Goal: Transaction & Acquisition: Obtain resource

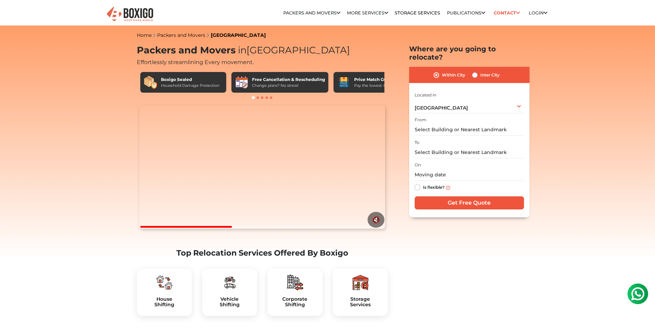
click at [481, 71] on label "Inter City" at bounding box center [490, 75] width 19 height 8
click at [476, 71] on input "Inter City" at bounding box center [475, 74] width 6 height 7
radio input "true"
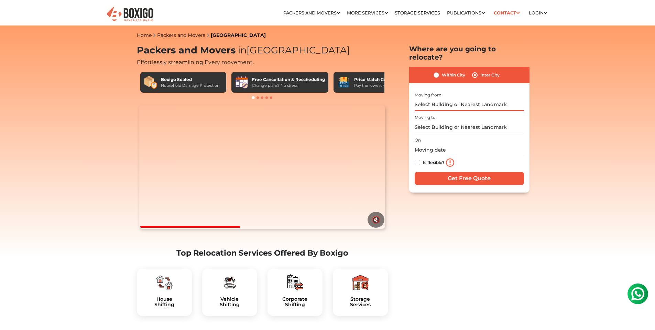
click at [476, 99] on input "text" at bounding box center [469, 105] width 109 height 12
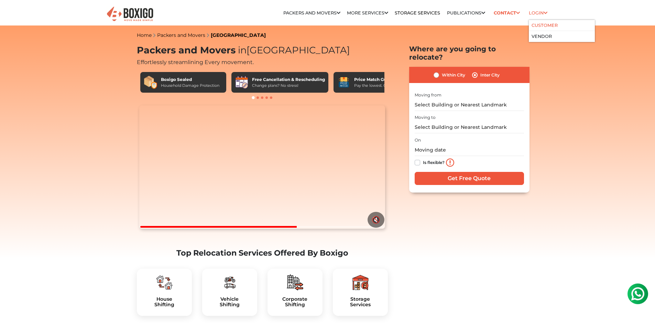
click at [543, 21] on li "Customer" at bounding box center [562, 25] width 66 height 11
click at [541, 24] on link "Customer" at bounding box center [545, 25] width 26 height 5
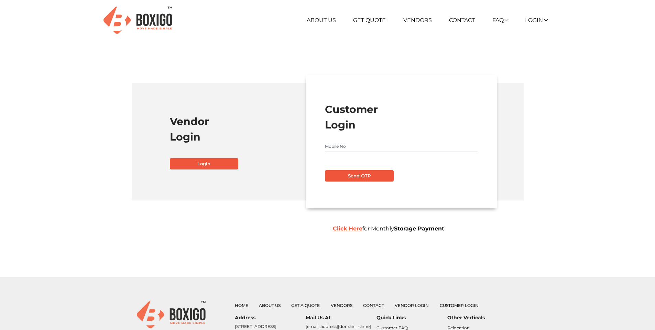
click at [342, 141] on input "text" at bounding box center [401, 146] width 153 height 11
type input "8310350547"
click at [325, 170] on button "Send OTP" at bounding box center [359, 176] width 69 height 12
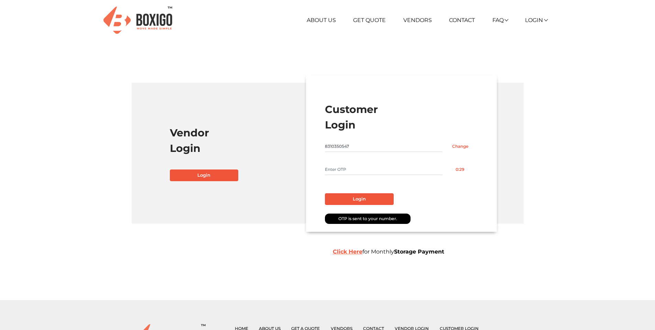
click at [344, 167] on input "text" at bounding box center [384, 169] width 118 height 11
type input "8067"
click at [325, 193] on button "Login" at bounding box center [359, 199] width 69 height 12
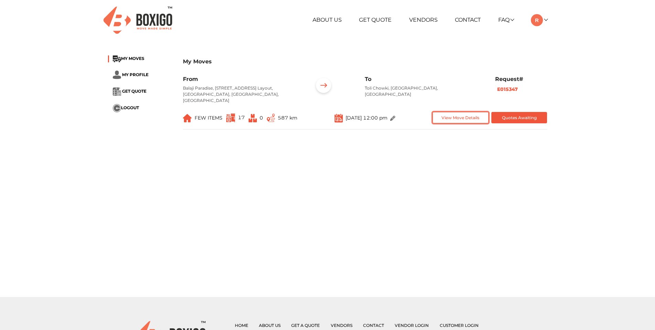
click at [475, 116] on button "View Move Details" at bounding box center [461, 117] width 56 height 11
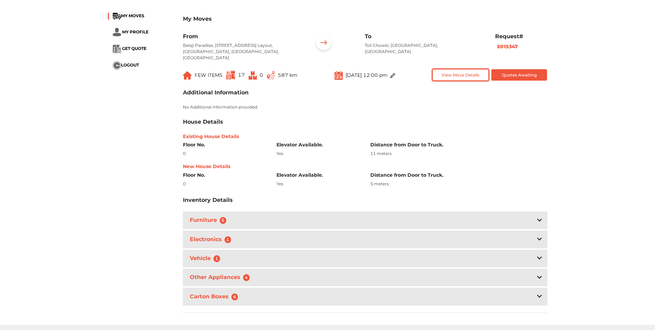
scroll to position [61, 0]
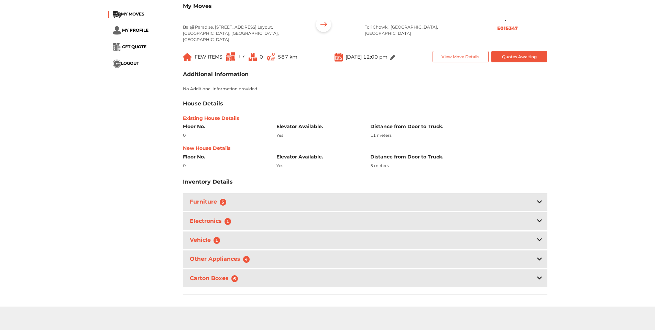
click at [471, 201] on div "Furniture 5" at bounding box center [365, 202] width 365 height 18
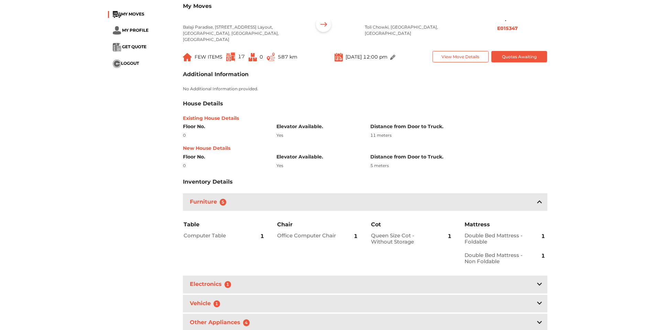
scroll to position [70, 0]
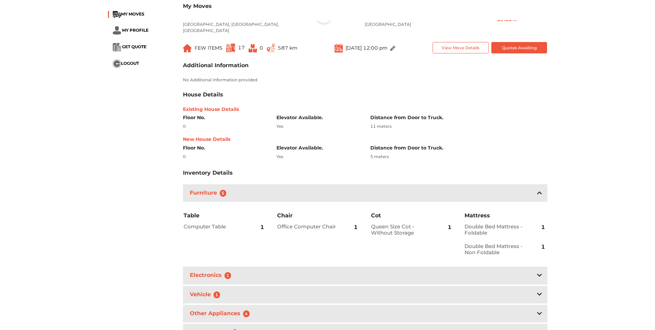
click at [369, 193] on div "Furniture 5" at bounding box center [365, 193] width 365 height 18
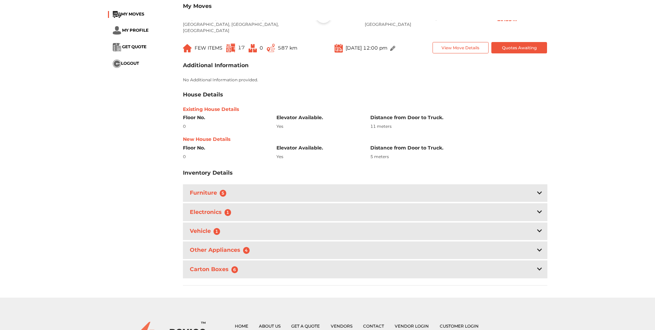
scroll to position [0, 0]
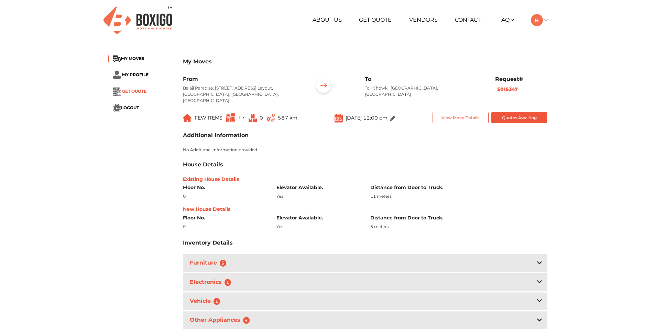
click at [135, 89] on span "GET QUOTE" at bounding box center [134, 90] width 24 height 5
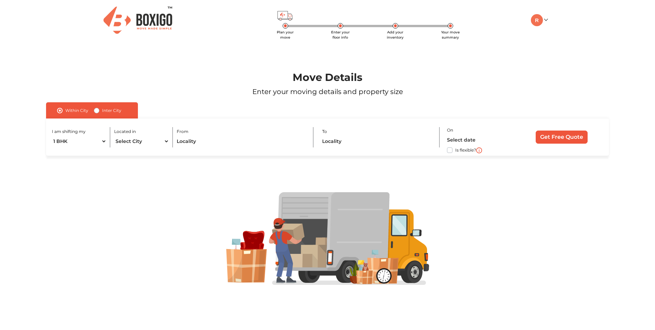
click at [102, 112] on label "Inter City" at bounding box center [111, 110] width 19 height 8
click at [96, 112] on input "Inter City" at bounding box center [97, 109] width 6 height 7
radio input "true"
click at [99, 143] on select "1 BHK 2 BHK 3 BHK 3 + BHK FEW ITEMS" at bounding box center [86, 141] width 69 height 12
click at [52, 135] on select "1 BHK 2 BHK 3 BHK 3 + BHK FEW ITEMS" at bounding box center [86, 141] width 69 height 12
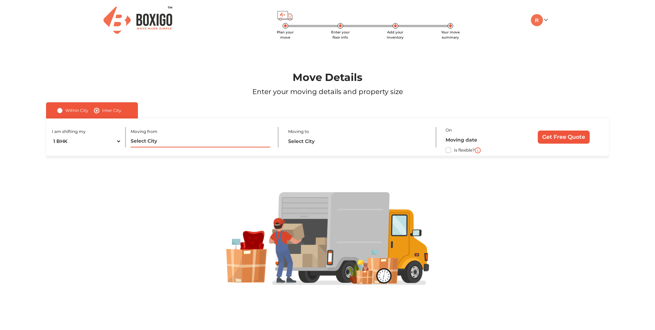
click at [143, 140] on input "text" at bounding box center [201, 141] width 140 height 12
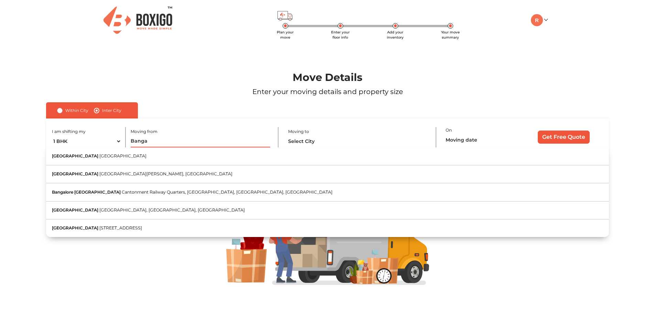
click at [159, 142] on input "Banga" at bounding box center [201, 141] width 140 height 12
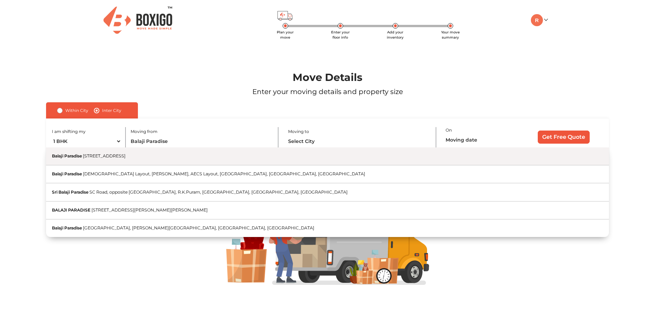
click at [157, 161] on button "Balaji Paradise 2nd A Main Road, Kondappa Layout, Vignan Nagar, Viswajeeth Layo…" at bounding box center [327, 156] width 563 height 18
type input "Balaji Paradise, 2nd A Main Road, Kondappa Layout, Vignan Nagar, Viswajeeth Lay…"
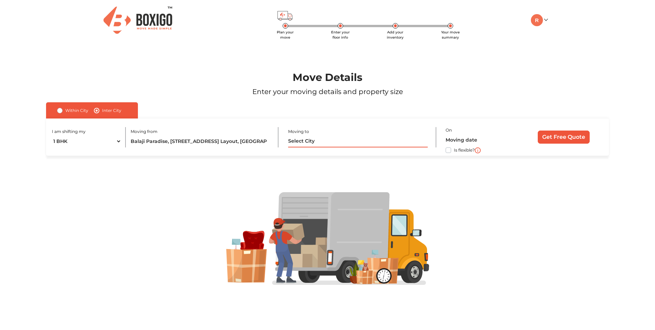
click at [308, 140] on input "text" at bounding box center [358, 141] width 140 height 12
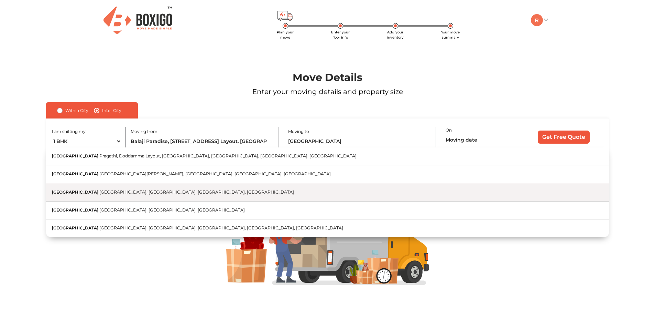
click at [193, 190] on span "Paramount Hills Colony Road, IAS Colony, Toli Chowki, Hyderabad, Telangana" at bounding box center [196, 191] width 195 height 5
type input "Paramount Plaza, Paramount Hills Colony Road, IAS Colony, Toli Chowki, Hyderaba…"
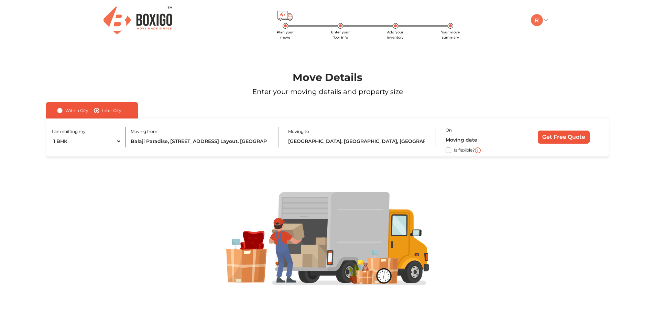
click at [463, 132] on div "On Is flexible?" at bounding box center [483, 137] width 74 height 23
click at [467, 140] on input "text" at bounding box center [481, 140] width 70 height 12
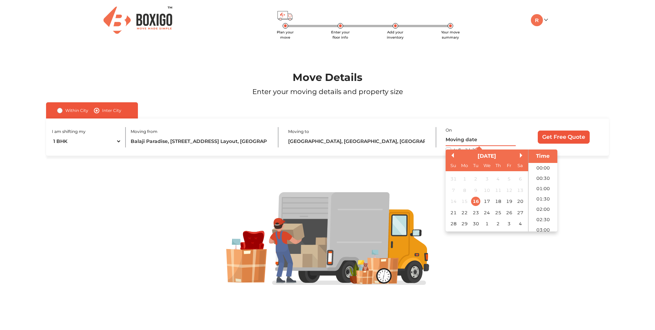
scroll to position [424, 0]
click at [502, 213] on div "25" at bounding box center [498, 211] width 9 height 9
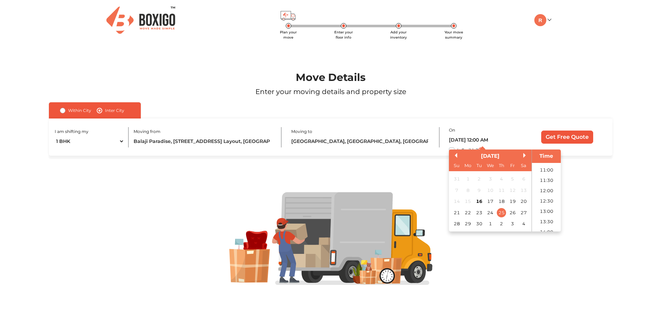
scroll to position [212, 0]
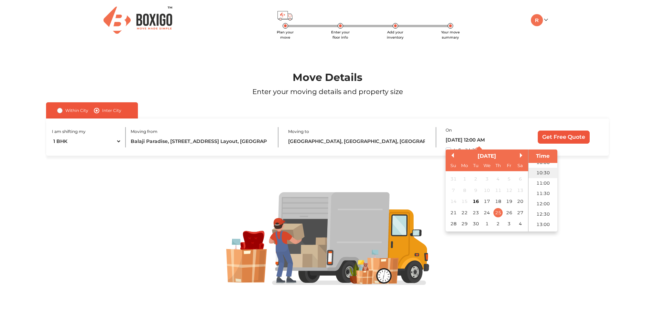
click at [540, 170] on li "10:30" at bounding box center [543, 173] width 29 height 10
type input "25/09/2025 10:30 AM"
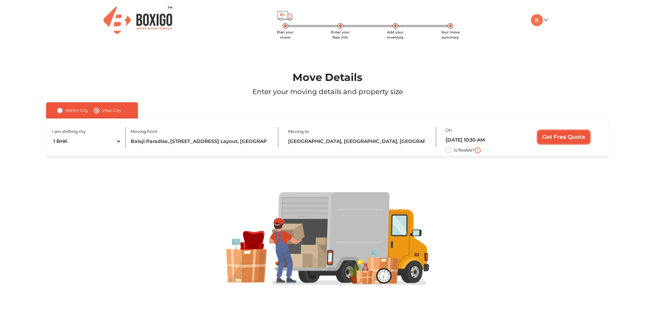
click at [560, 133] on input "Get Free Quote" at bounding box center [564, 136] width 52 height 13
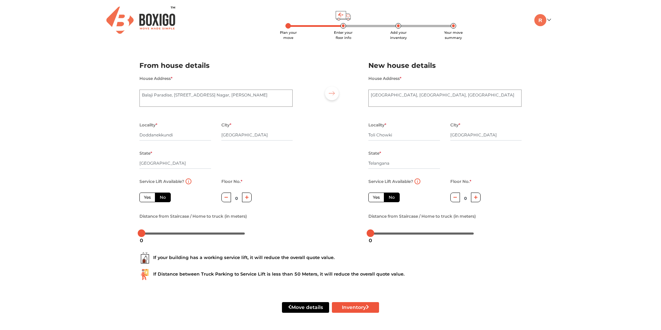
click at [144, 196] on label "Yes" at bounding box center [147, 197] width 16 height 10
click at [144, 196] on input "Yes" at bounding box center [146, 196] width 4 height 4
radio input "true"
click at [378, 196] on label "Yes" at bounding box center [376, 197] width 16 height 10
click at [377, 196] on input "Yes" at bounding box center [375, 196] width 4 height 4
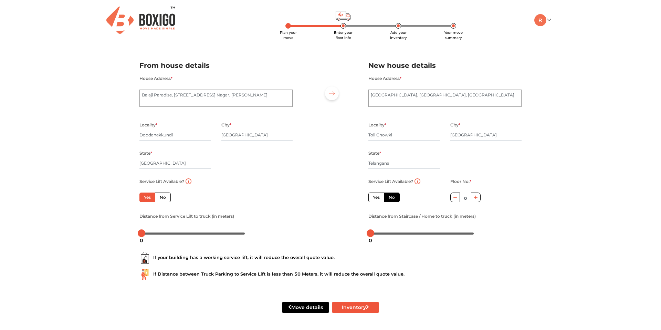
radio input "false"
drag, startPoint x: 143, startPoint y: 233, endPoint x: 159, endPoint y: 234, distance: 16.6
click at [159, 234] on body "Plan your move Enter your floor info Add your inventory Your move summary My Mo…" at bounding box center [330, 165] width 661 height 330
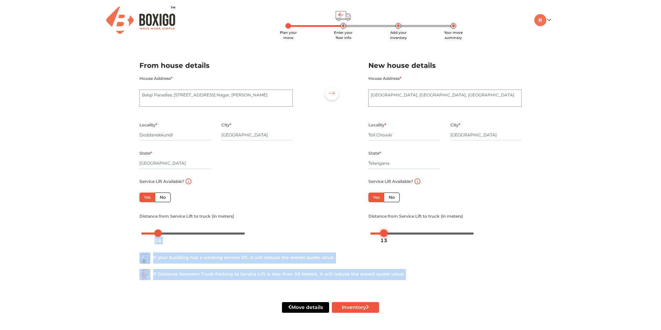
click at [383, 233] on body "Plan your move Enter your floor info Add your inventory Your move summary My Mo…" at bounding box center [330, 165] width 661 height 330
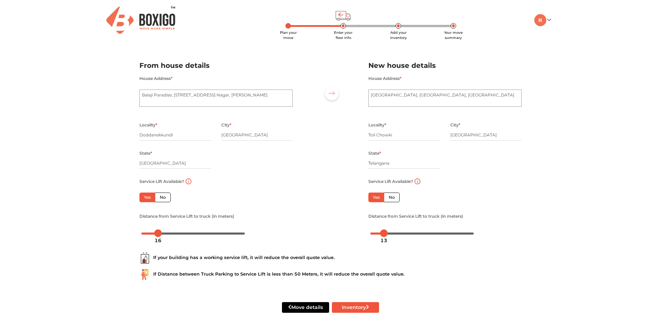
click at [112, 239] on div "Plan your move Enter your floor info Add your inventory Your move summary My Mo…" at bounding box center [330, 164] width 661 height 329
click at [382, 234] on body "Plan your move Enter your floor info Add your inventory Your move summary My Mo…" at bounding box center [330, 165] width 661 height 330
drag, startPoint x: 158, startPoint y: 233, endPoint x: 152, endPoint y: 234, distance: 5.9
click at [152, 234] on body "Plan your move Enter your floor info Add your inventory Your move summary My Mo…" at bounding box center [330, 165] width 661 height 330
click at [345, 305] on button "Inventory" at bounding box center [355, 307] width 47 height 11
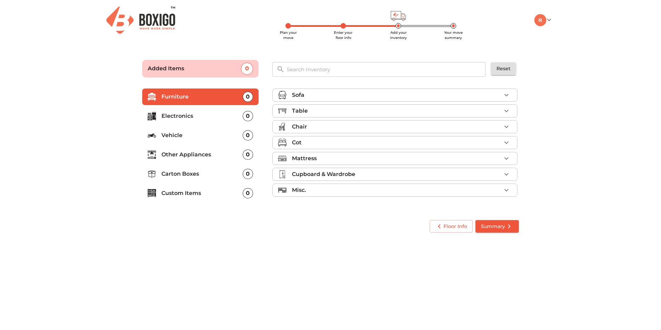
click at [479, 96] on div "Sofa" at bounding box center [396, 95] width 209 height 8
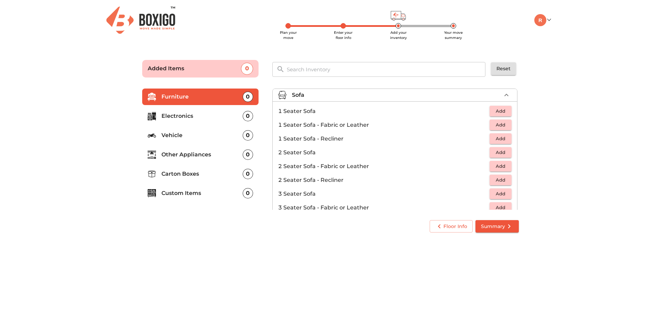
click at [478, 95] on div "Sofa" at bounding box center [396, 95] width 209 height 8
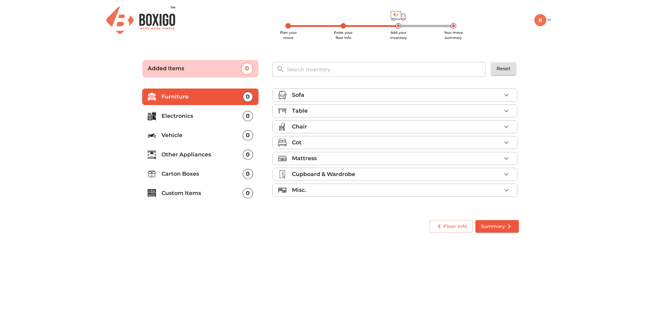
click at [477, 112] on div "Table" at bounding box center [396, 111] width 209 height 8
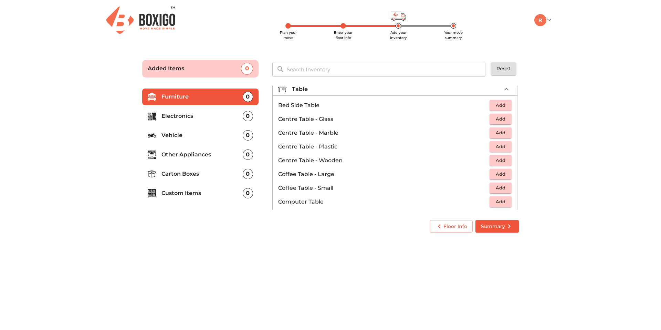
scroll to position [38, 0]
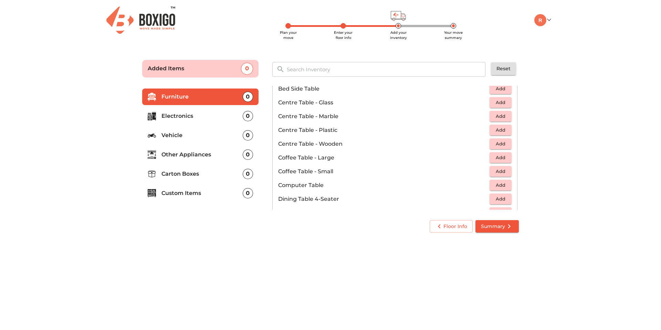
click at [495, 186] on span "Add" at bounding box center [500, 185] width 15 height 8
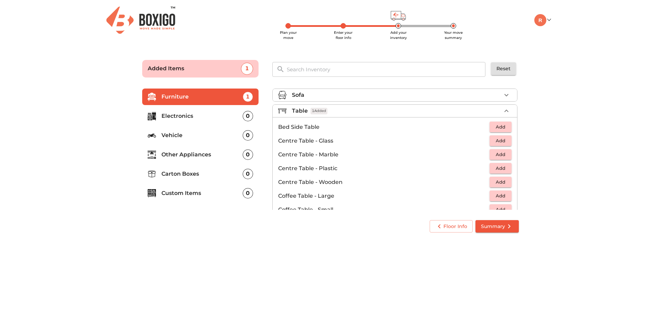
click at [469, 114] on div "Table 1 Added" at bounding box center [396, 111] width 209 height 8
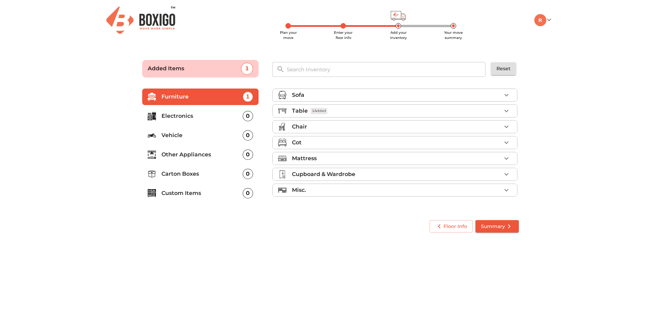
click at [494, 128] on div "Chair" at bounding box center [396, 126] width 209 height 8
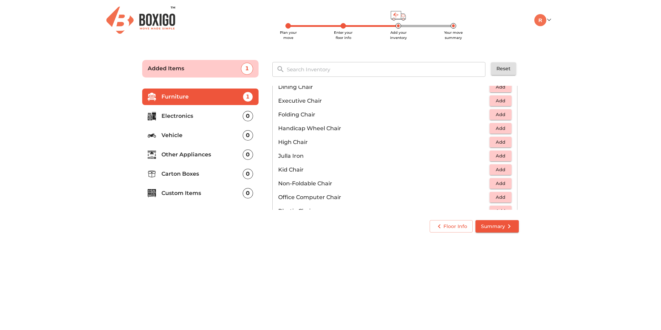
scroll to position [147, 0]
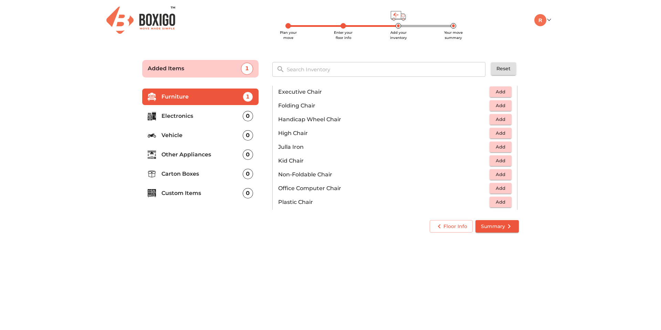
click at [500, 191] on span "Add" at bounding box center [500, 188] width 15 height 8
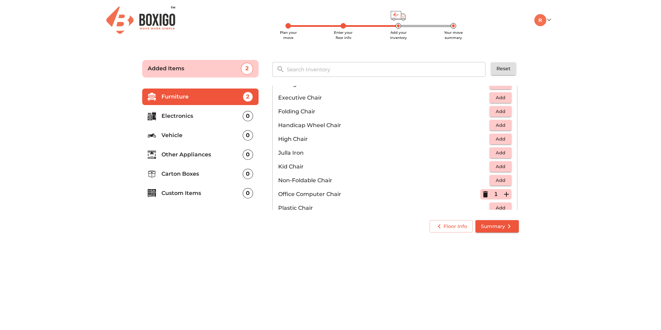
scroll to position [170, 0]
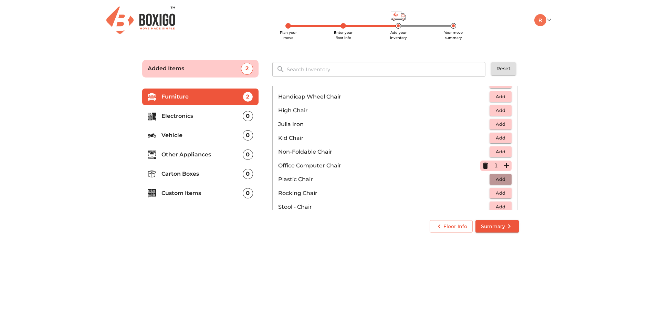
click at [498, 177] on span "Add" at bounding box center [500, 179] width 15 height 8
click at [504, 179] on icon "button" at bounding box center [506, 179] width 5 height 5
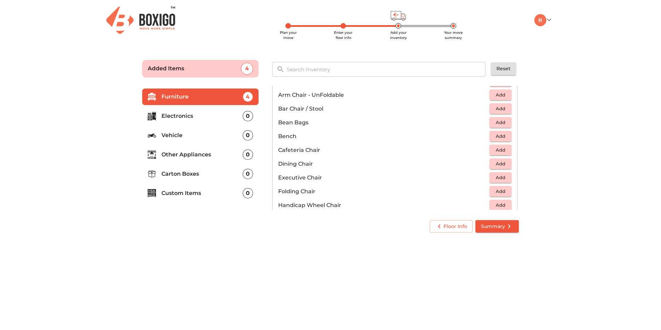
scroll to position [0, 0]
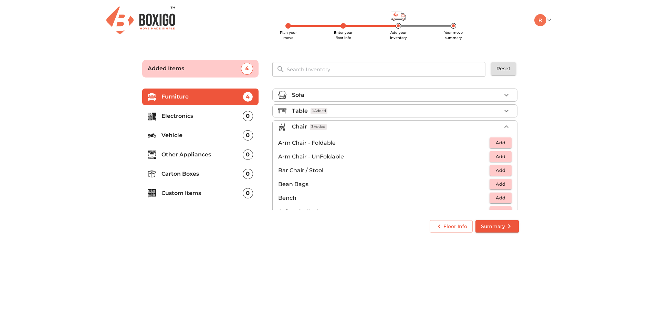
click at [491, 129] on div "Chair 3 Added" at bounding box center [396, 126] width 209 height 8
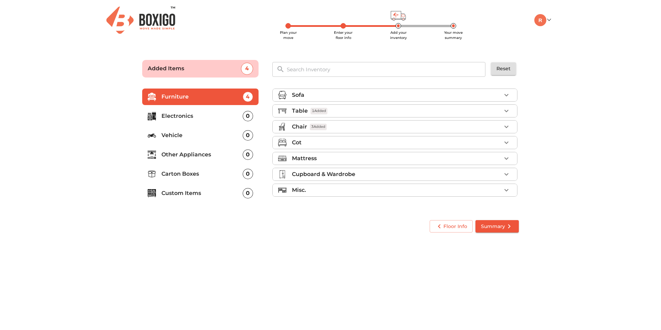
click at [497, 137] on li "Cot" at bounding box center [394, 142] width 244 height 12
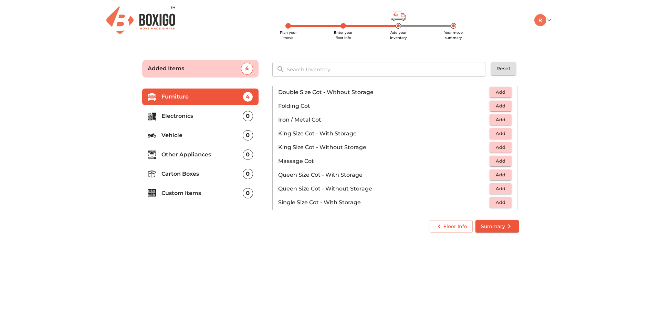
scroll to position [158, 0]
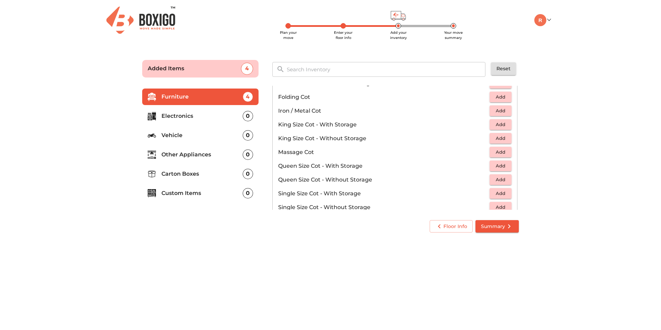
click at [493, 178] on span "Add" at bounding box center [500, 179] width 15 height 8
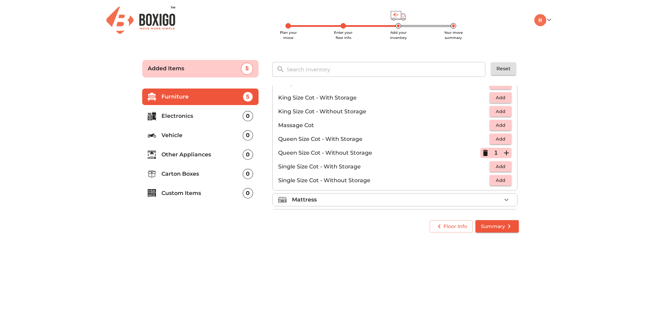
scroll to position [0, 0]
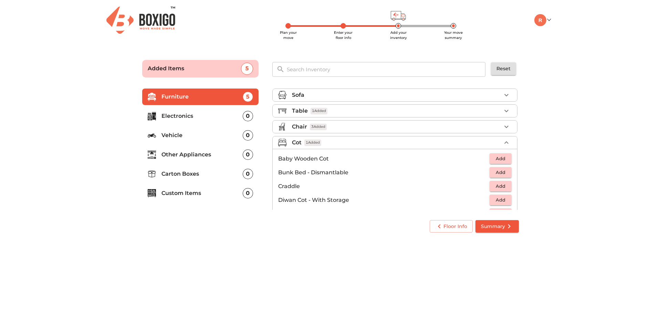
click at [495, 142] on div "Cot 1 Added" at bounding box center [396, 142] width 209 height 8
click at [472, 155] on div "Mattress" at bounding box center [396, 158] width 209 height 8
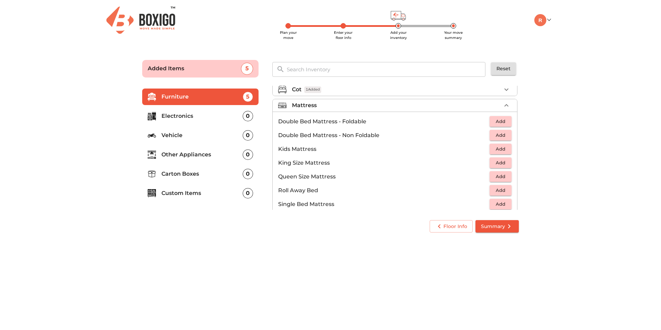
click at [501, 175] on span "Add" at bounding box center [500, 176] width 15 height 8
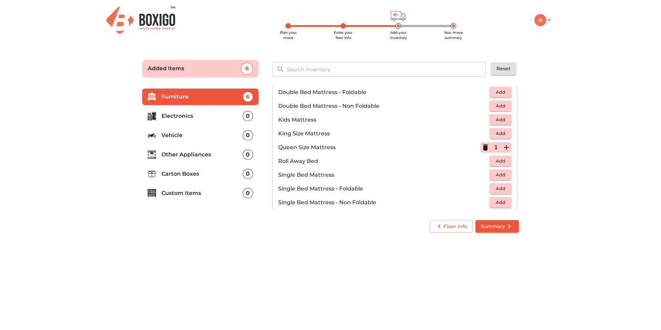
scroll to position [59, 0]
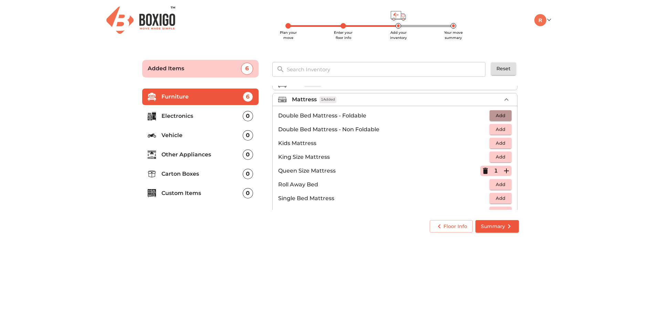
click at [500, 113] on span "Add" at bounding box center [500, 115] width 15 height 8
click at [502, 101] on icon "button" at bounding box center [506, 99] width 8 height 8
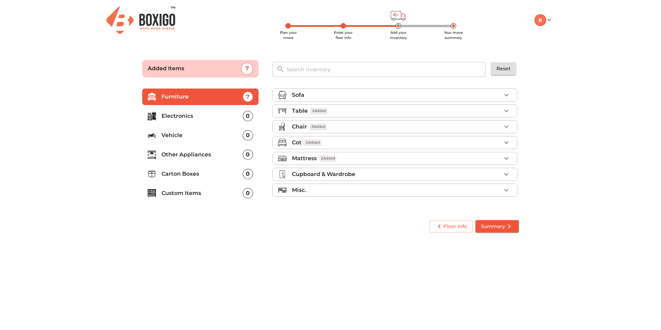
scroll to position [0, 0]
click at [504, 186] on icon "button" at bounding box center [506, 190] width 8 height 8
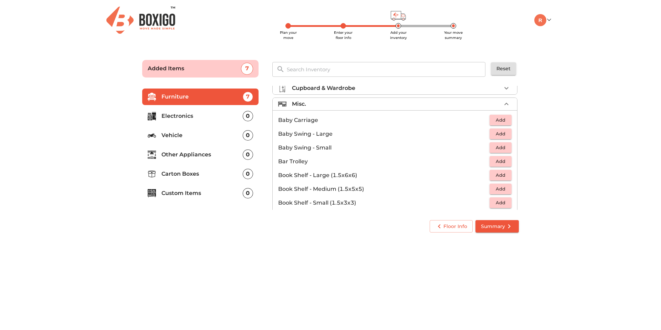
scroll to position [370, 0]
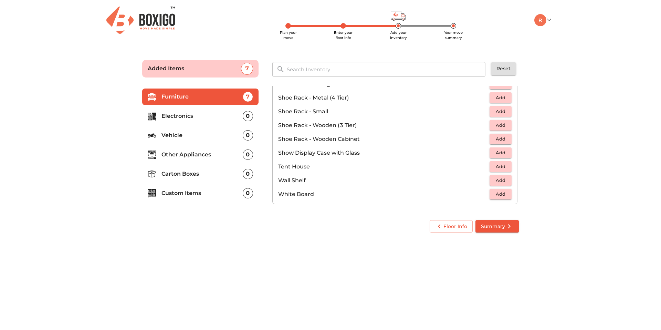
click at [498, 192] on span "Add" at bounding box center [500, 194] width 15 height 8
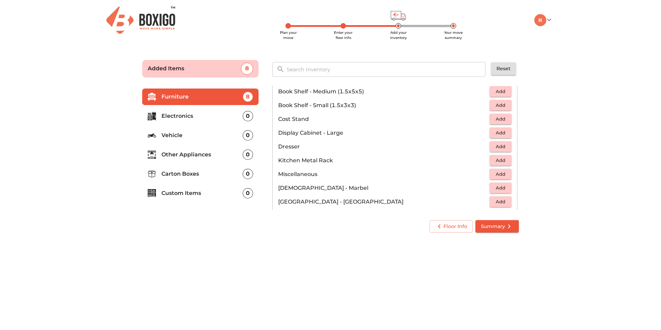
scroll to position [42, 0]
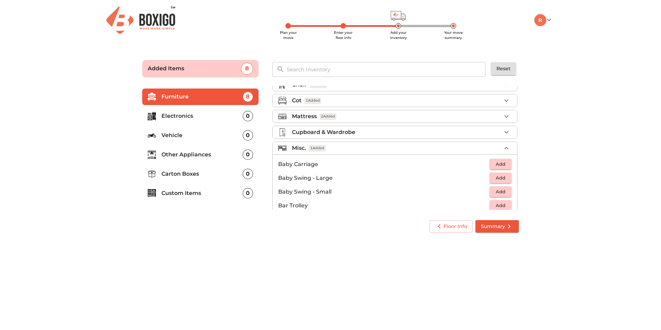
click at [502, 147] on icon "button" at bounding box center [506, 148] width 8 height 8
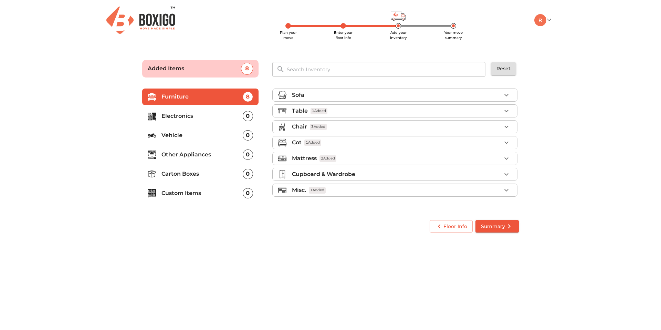
scroll to position [0, 0]
click at [184, 116] on p "Electronics" at bounding box center [201, 116] width 81 height 8
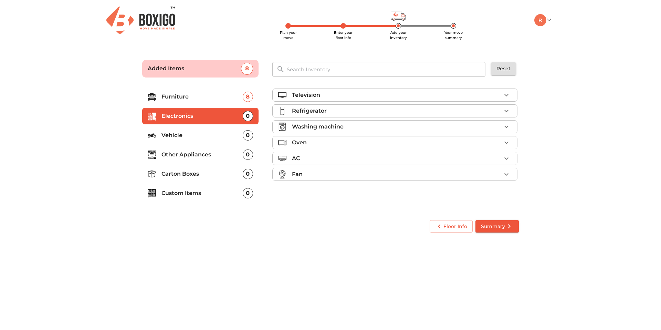
click at [498, 126] on div "Washing machine" at bounding box center [396, 126] width 209 height 8
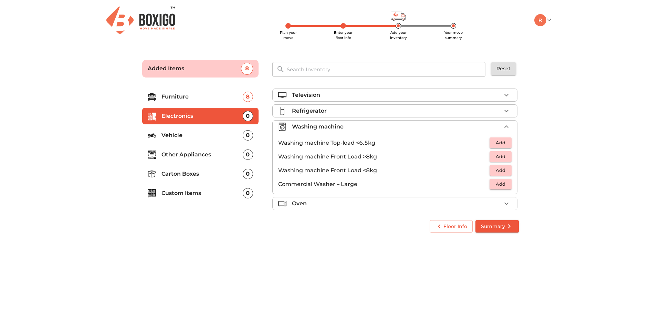
click at [493, 143] on span "Add" at bounding box center [500, 143] width 15 height 8
click at [504, 126] on icon "button" at bounding box center [506, 126] width 4 height 2
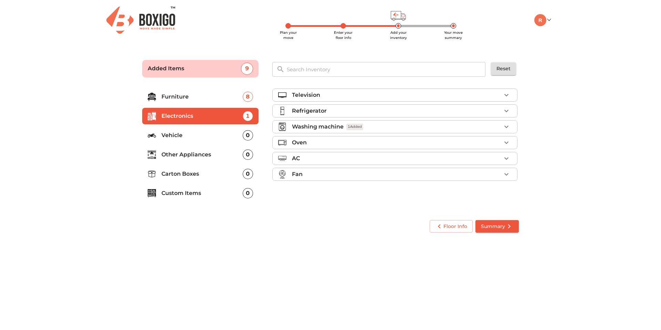
click at [473, 140] on div "Oven" at bounding box center [396, 142] width 209 height 8
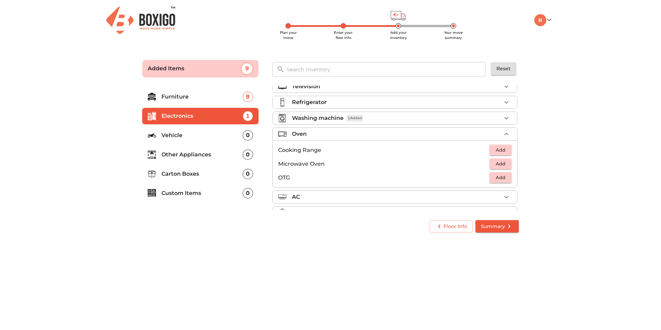
click at [502, 133] on icon "button" at bounding box center [506, 134] width 8 height 8
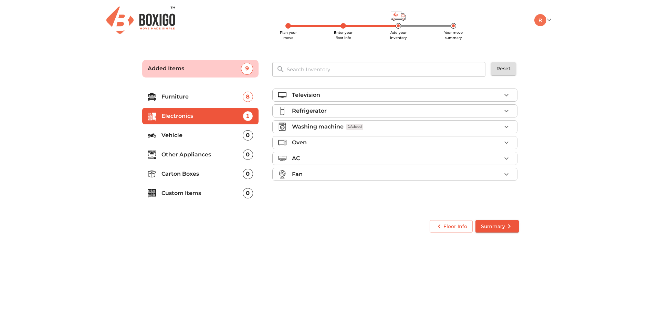
scroll to position [0, 0]
click at [503, 155] on icon "button" at bounding box center [506, 158] width 8 height 8
click at [502, 155] on icon "button" at bounding box center [506, 158] width 8 height 8
click at [200, 136] on p "Vehicle" at bounding box center [201, 135] width 81 height 8
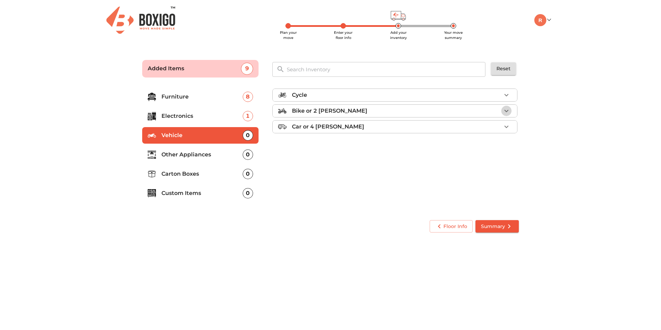
click at [502, 109] on icon "button" at bounding box center [506, 111] width 8 height 8
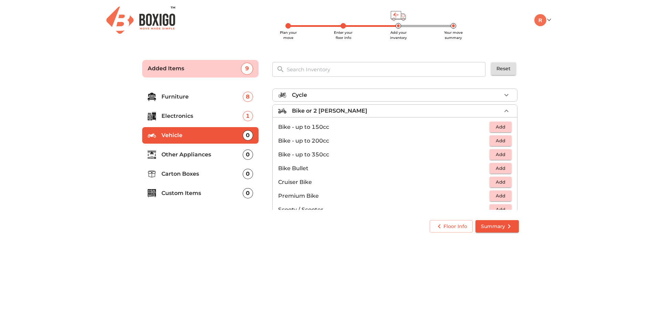
scroll to position [32, 0]
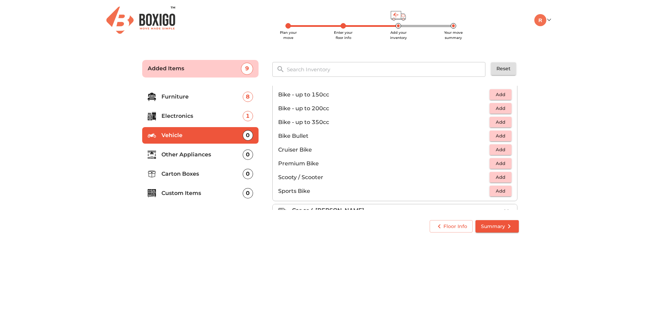
click at [501, 179] on span "Add" at bounding box center [500, 177] width 15 height 8
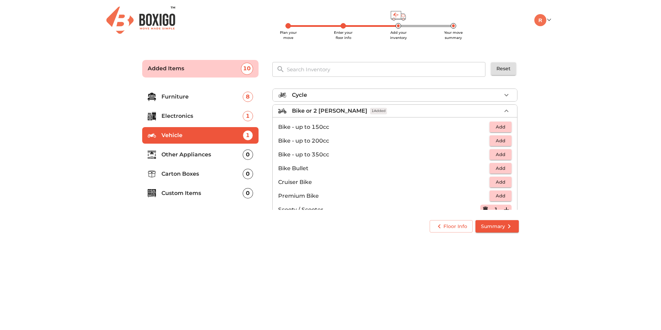
click at [496, 112] on div "Bike or 2 wheeler 1 Added" at bounding box center [396, 111] width 209 height 8
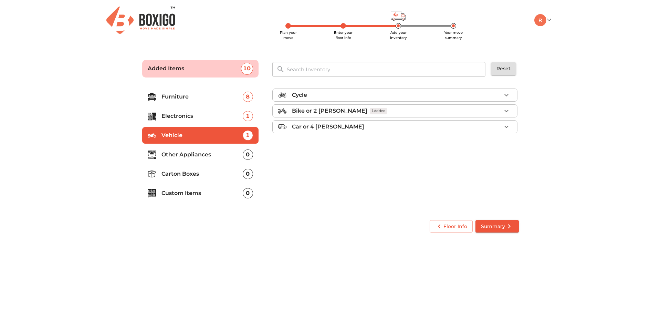
click at [338, 128] on p "Car or 4 Wheeler" at bounding box center [328, 126] width 72 height 8
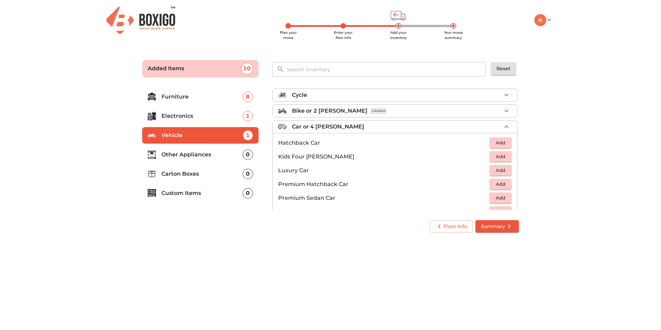
click at [383, 129] on div "Car or 4 Wheeler" at bounding box center [396, 126] width 209 height 8
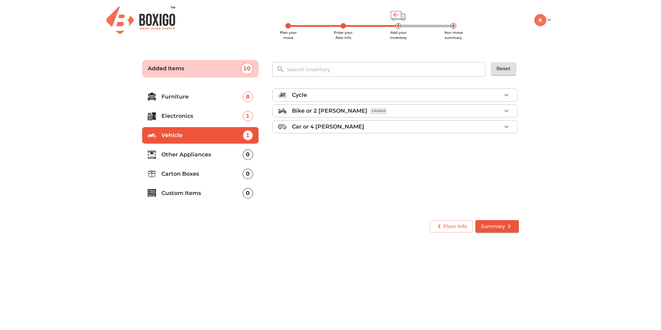
click at [212, 155] on p "Other Appliances" at bounding box center [201, 154] width 81 height 8
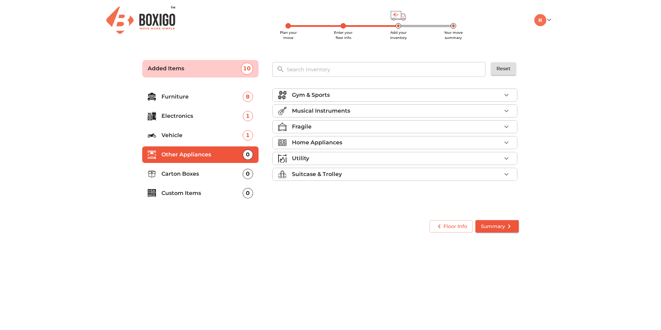
click at [375, 96] on div "Gym & Sports" at bounding box center [396, 95] width 209 height 8
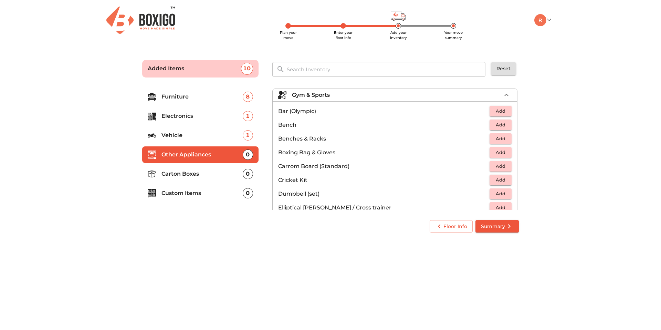
click at [375, 96] on div "Gym & Sports" at bounding box center [396, 95] width 209 height 8
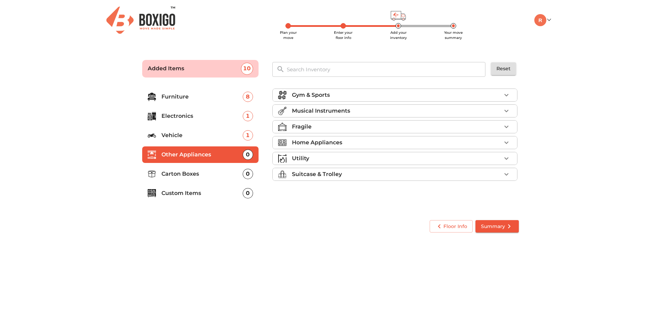
click at [369, 112] on div "Musical Instruments" at bounding box center [396, 111] width 209 height 8
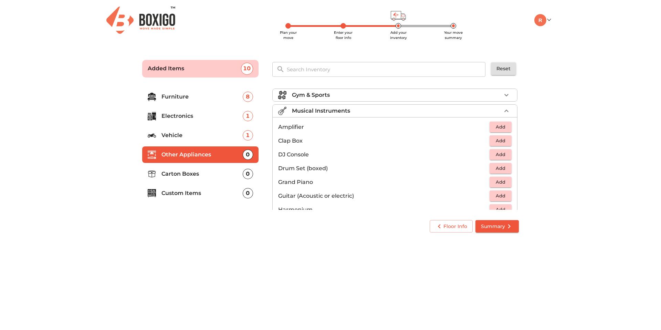
click at [369, 112] on div "Musical Instruments" at bounding box center [396, 111] width 209 height 8
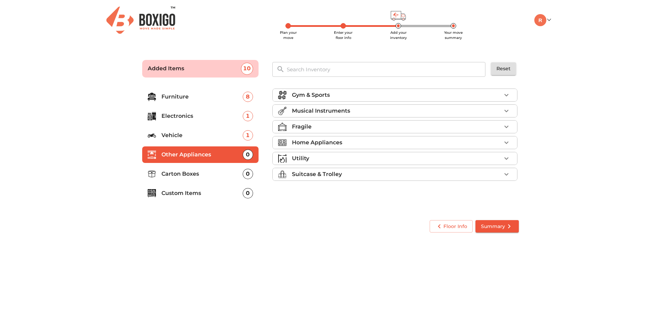
click at [338, 142] on p "Home Appliances" at bounding box center [317, 142] width 50 height 8
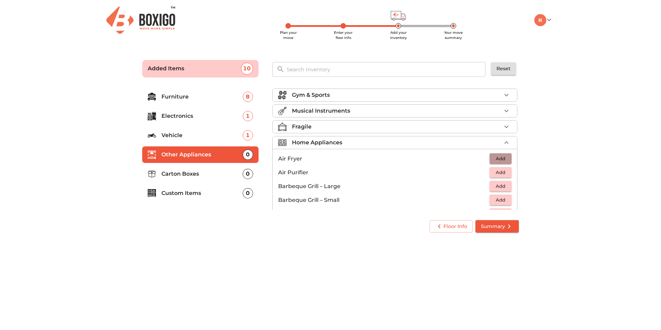
click at [492, 154] on button "Add" at bounding box center [500, 158] width 22 height 11
click at [483, 158] on icon "button" at bounding box center [485, 159] width 5 height 6
click at [495, 158] on span "Add" at bounding box center [500, 158] width 15 height 8
click at [504, 142] on icon "button" at bounding box center [506, 142] width 4 height 2
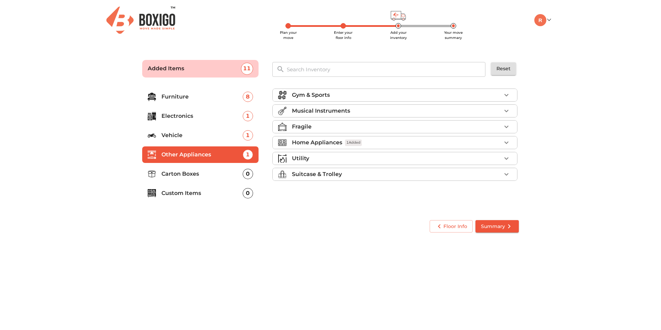
click at [371, 155] on div "Utility" at bounding box center [396, 158] width 209 height 8
click at [438, 169] on li "Suitcase & Trolley" at bounding box center [394, 174] width 244 height 12
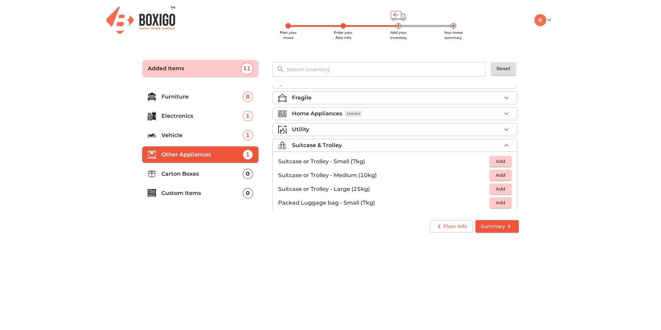
scroll to position [38, 0]
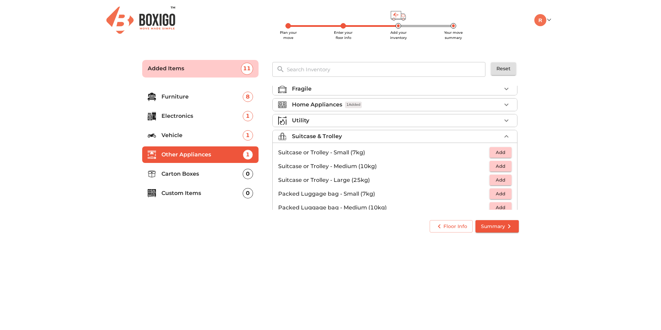
click at [493, 164] on span "Add" at bounding box center [500, 166] width 15 height 8
click at [502, 167] on icon "button" at bounding box center [506, 166] width 8 height 8
click at [504, 165] on icon "button" at bounding box center [506, 166] width 5 height 5
click at [494, 178] on span "Add" at bounding box center [500, 180] width 15 height 8
click at [502, 136] on icon "button" at bounding box center [506, 136] width 8 height 8
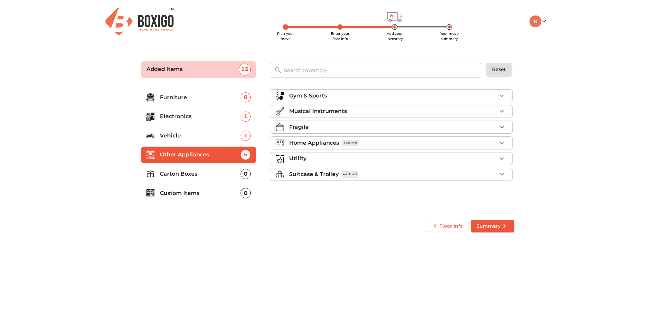
scroll to position [0, 0]
click at [203, 173] on p "Carton Boxes" at bounding box center [201, 174] width 81 height 8
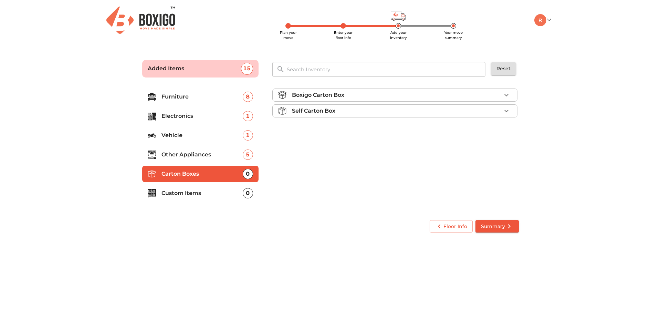
click at [509, 113] on icon "button" at bounding box center [506, 111] width 8 height 8
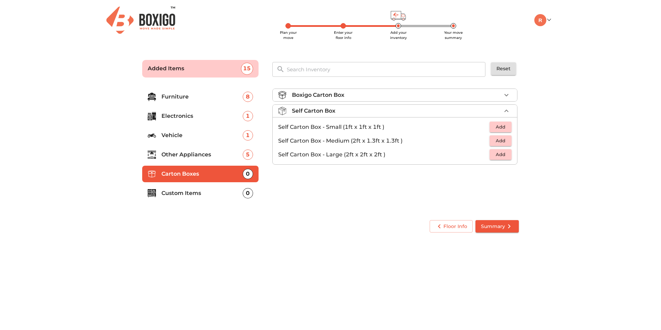
click at [503, 153] on span "Add" at bounding box center [500, 154] width 15 height 8
click at [503, 153] on icon "button" at bounding box center [506, 154] width 8 height 8
click at [505, 153] on icon "button" at bounding box center [506, 154] width 8 height 8
click at [500, 142] on span "Add" at bounding box center [500, 141] width 15 height 8
click at [506, 141] on icon "button" at bounding box center [506, 141] width 8 height 8
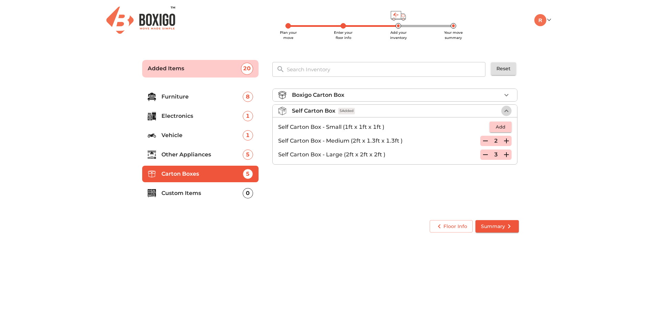
click at [506, 113] on icon "button" at bounding box center [506, 111] width 8 height 8
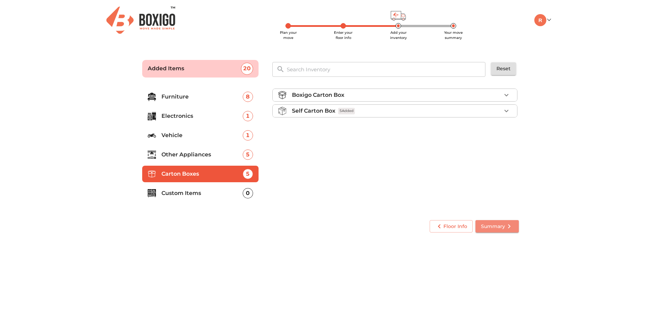
click at [498, 226] on span "Summary" at bounding box center [497, 226] width 32 height 9
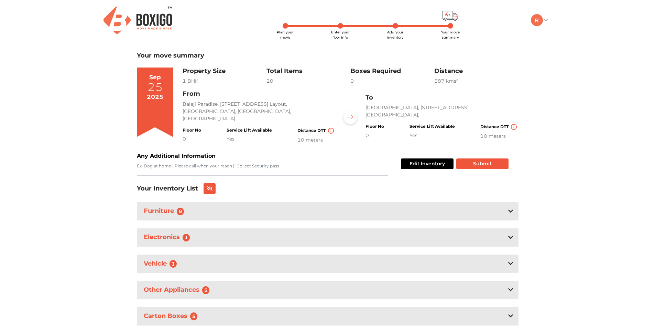
click at [547, 23] on ul "My Moves My Profile Make Estimate LOGOUT" at bounding box center [515, 20] width 65 height 12
click at [543, 18] on img at bounding box center [537, 20] width 12 height 12
drag, startPoint x: 144, startPoint y: 21, endPoint x: 137, endPoint y: 21, distance: 7.9
click at [144, 21] on img at bounding box center [138, 20] width 69 height 27
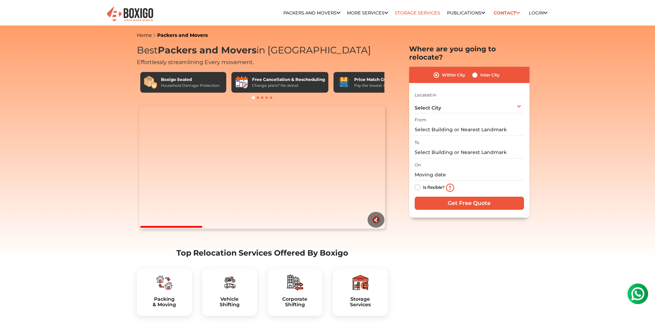
click at [411, 11] on link "Storage Services" at bounding box center [417, 12] width 45 height 5
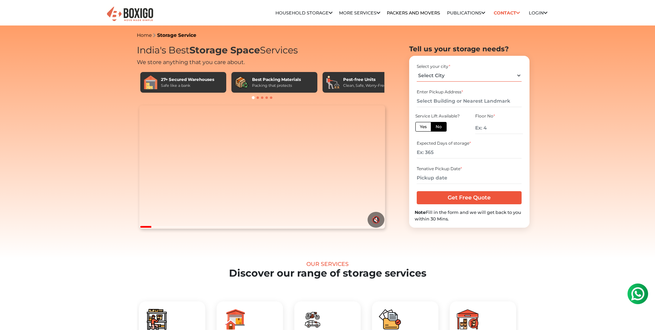
click at [480, 72] on select "Select City Bangalore Bengaluru Bhopal Bhubaneswar Chennai Coimbatore Cuttack D…" at bounding box center [469, 75] width 105 height 12
select select "Bengaluru"
click at [417, 69] on select "Select City Bangalore Bengaluru Bhopal Bhubaneswar Chennai Coimbatore Cuttack D…" at bounding box center [469, 75] width 105 height 12
click at [442, 104] on input "text" at bounding box center [469, 101] width 105 height 12
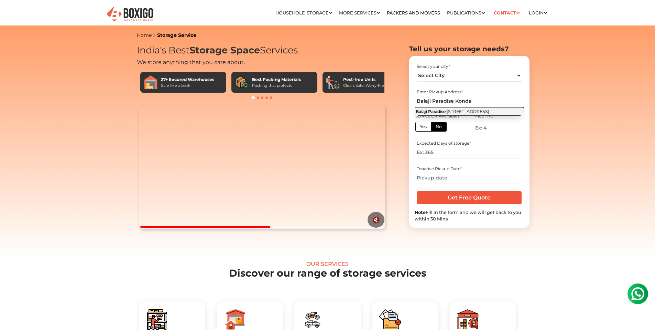
click at [463, 116] on button "Balaji Paradise 2nd A Main Road, Kondappa Layout, Vignan Nagar, Viswajeeth Layo…" at bounding box center [469, 111] width 109 height 9
type input "Balaji Paradise, 2nd A Main Road, Kondappa Layout, Vignan Nagar, Viswajeeth Lay…"
click at [418, 128] on label "Yes" at bounding box center [424, 127] width 16 height 10
click at [420, 128] on input "Yes" at bounding box center [422, 126] width 4 height 4
radio input "true"
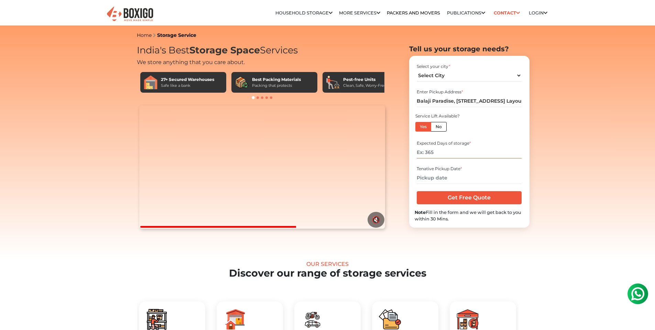
click at [435, 151] on input "number" at bounding box center [469, 152] width 105 height 12
type input "120"
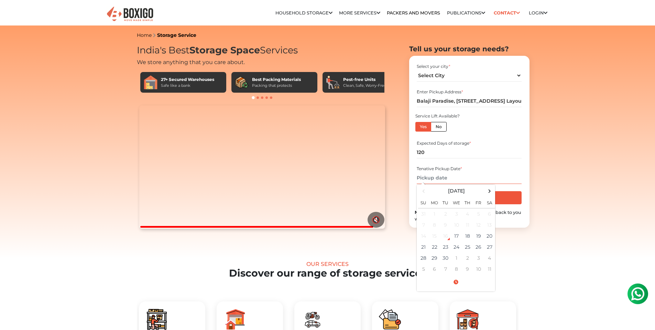
click at [434, 182] on input "text" at bounding box center [469, 178] width 105 height 12
click at [478, 246] on td "26" at bounding box center [478, 246] width 11 height 11
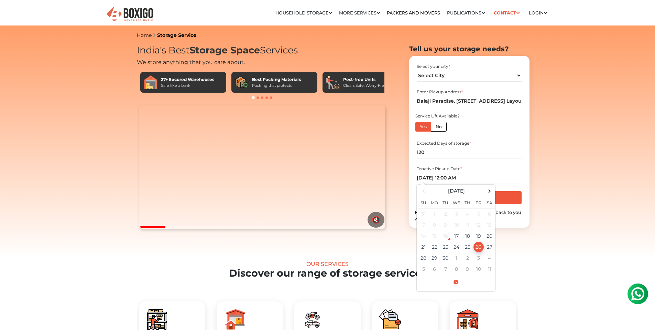
click at [466, 180] on input "09/26/2025 12:00 AM" at bounding box center [469, 178] width 105 height 12
drag, startPoint x: 457, startPoint y: 281, endPoint x: 469, endPoint y: 281, distance: 11.7
click at [457, 281] on span at bounding box center [456, 282] width 76 height 12
click at [483, 233] on button "AM" at bounding box center [484, 230] width 13 height 13
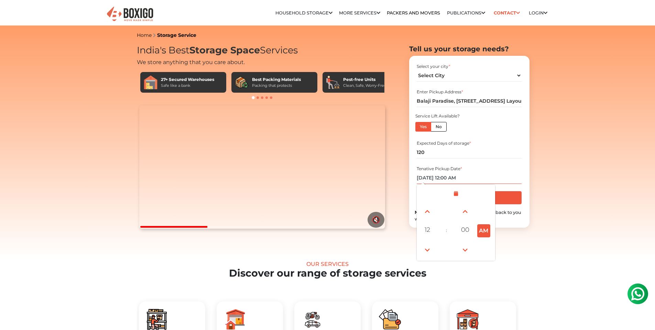
type input "09/26/2025 12:00 PM"
click at [518, 159] on div "Expected Days of storage * 120" at bounding box center [469, 149] width 109 height 23
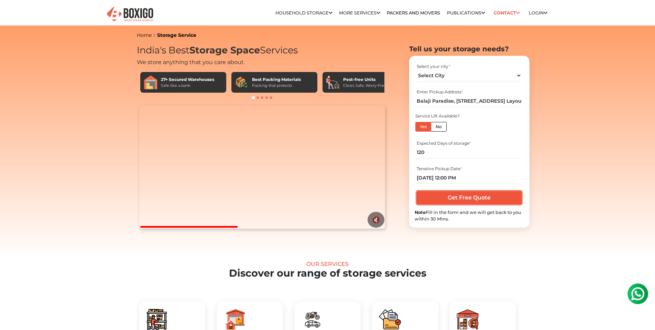
click at [467, 201] on input "Get Free Quote" at bounding box center [469, 197] width 105 height 13
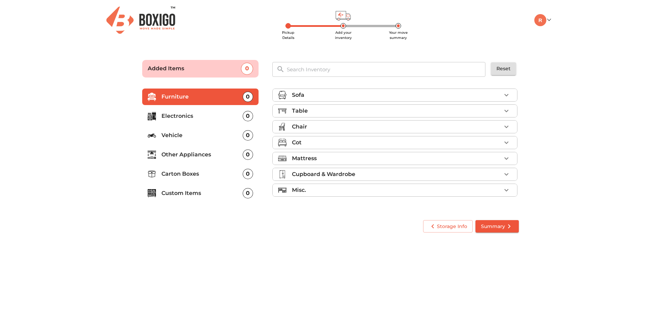
click at [303, 114] on p "Table" at bounding box center [300, 111] width 16 height 8
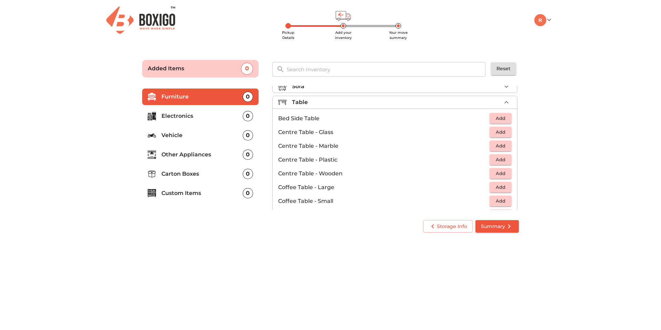
scroll to position [18, 0]
click at [497, 163] on span "Add" at bounding box center [500, 164] width 15 height 8
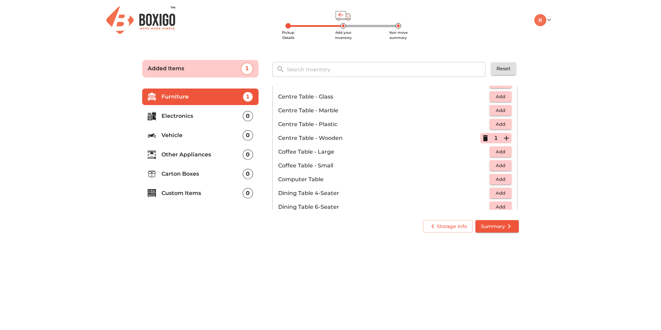
click at [485, 137] on icon "button" at bounding box center [485, 138] width 8 height 8
click at [493, 168] on span "Add" at bounding box center [500, 165] width 15 height 8
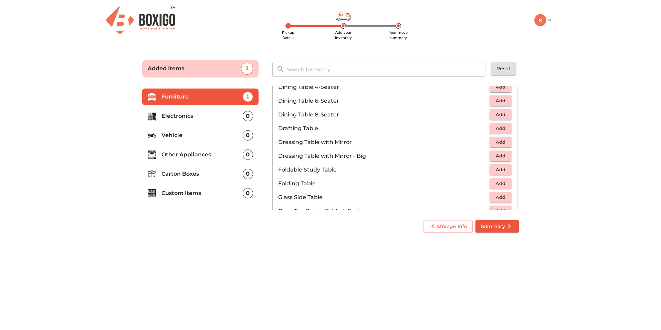
scroll to position [154, 0]
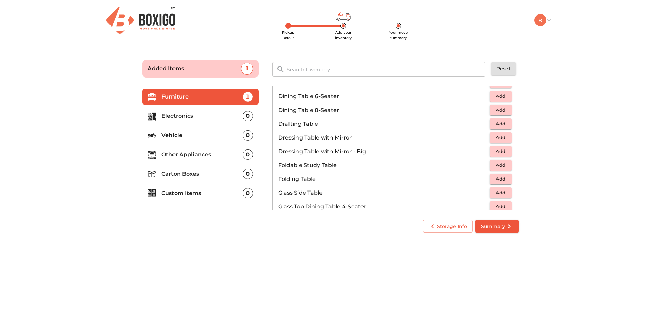
click at [493, 177] on span "Add" at bounding box center [500, 179] width 15 height 8
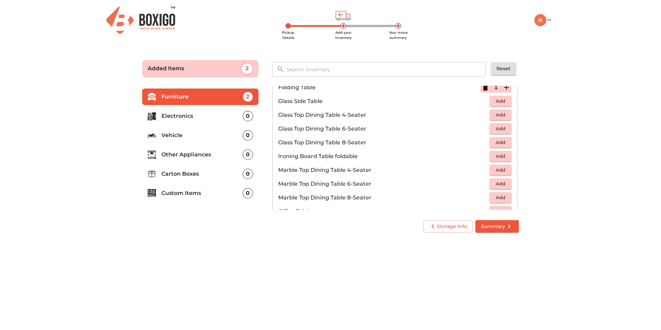
scroll to position [250, 0]
click at [493, 151] on span "Add" at bounding box center [500, 152] width 15 height 8
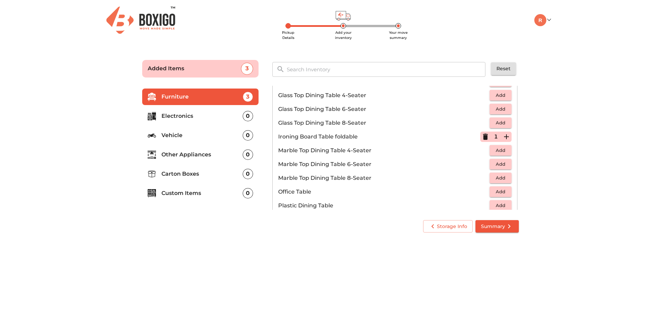
scroll to position [294, 0]
click at [495, 160] on span "Add" at bounding box center [500, 163] width 15 height 8
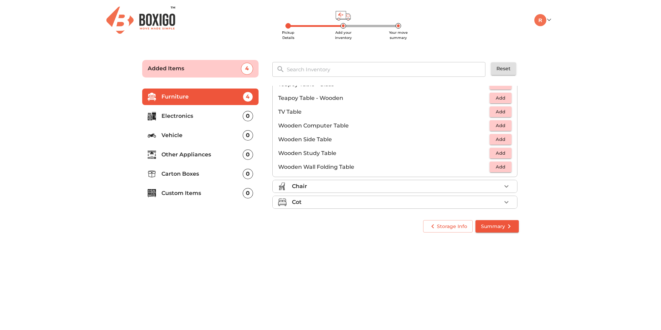
scroll to position [432, 0]
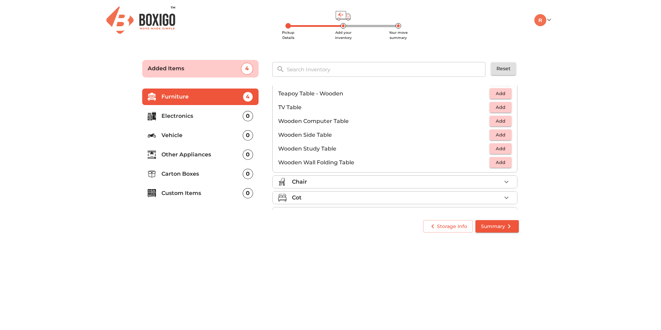
click at [400, 183] on div "Chair" at bounding box center [396, 182] width 209 height 8
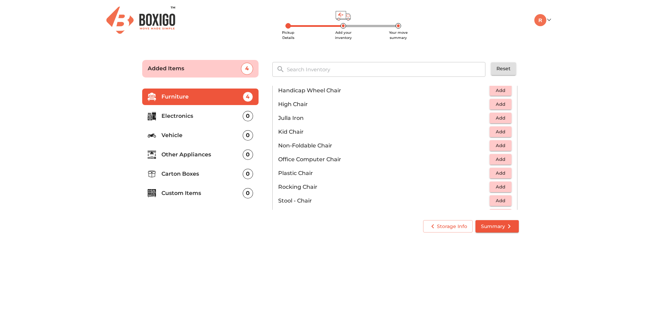
scroll to position [145, 0]
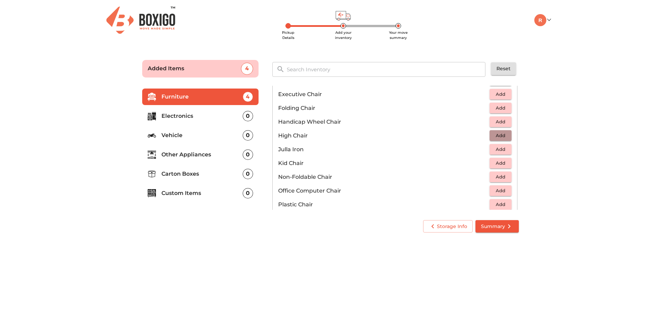
click at [495, 135] on span "Add" at bounding box center [500, 135] width 15 height 8
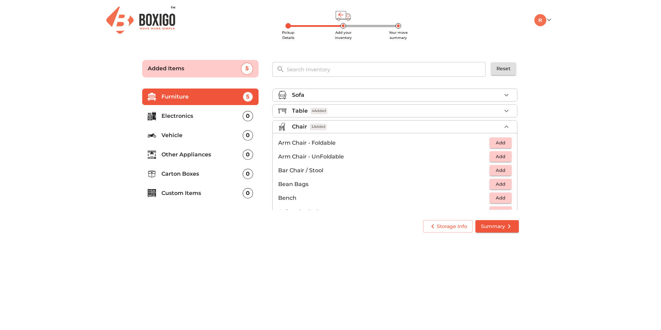
click at [475, 121] on li "Chair 1 Added" at bounding box center [394, 126] width 244 height 12
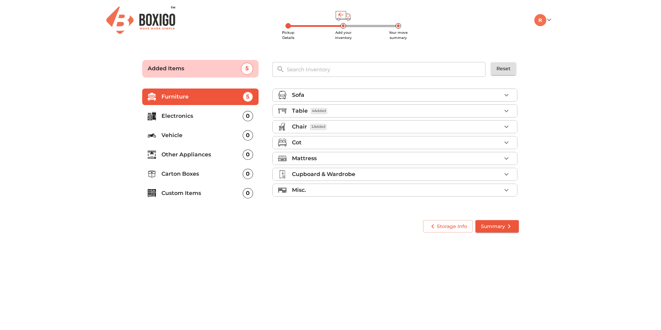
click at [222, 116] on p "Electronics" at bounding box center [201, 116] width 81 height 8
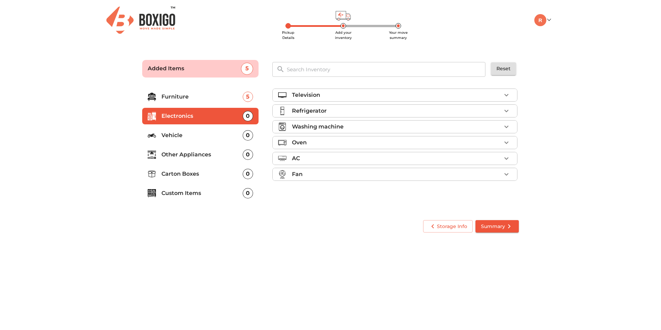
click at [380, 93] on div "Television" at bounding box center [396, 95] width 209 height 8
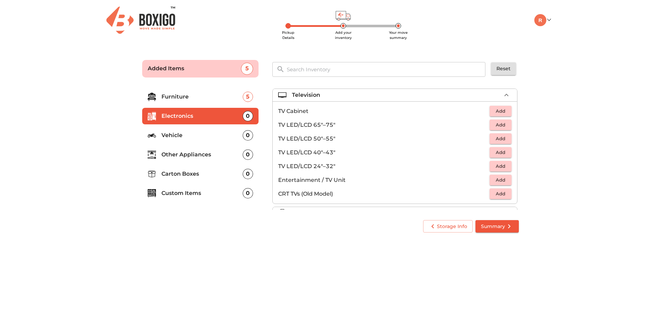
click at [380, 93] on div "Television" at bounding box center [396, 95] width 209 height 8
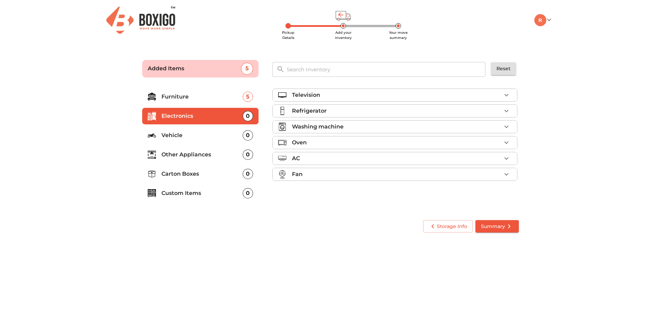
click at [356, 111] on div "Refrigerator" at bounding box center [396, 111] width 209 height 8
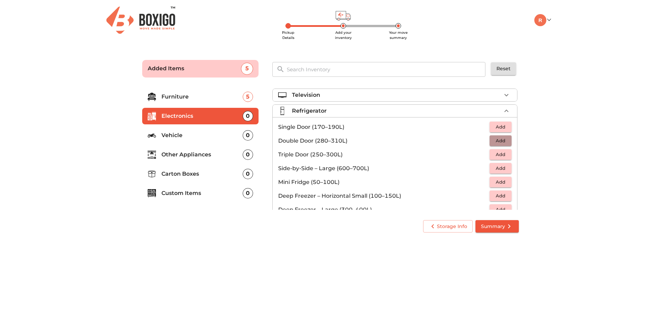
click at [493, 143] on span "Add" at bounding box center [500, 141] width 15 height 8
click at [504, 111] on icon "button" at bounding box center [506, 111] width 8 height 8
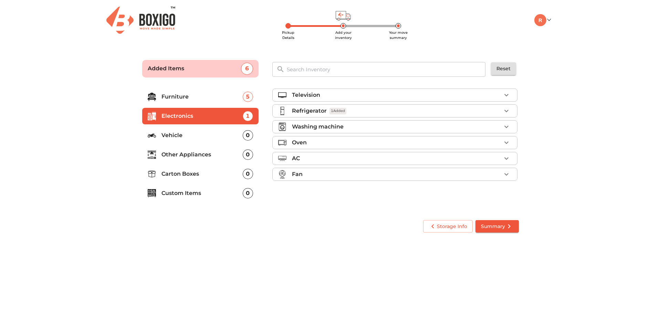
click at [505, 143] on icon "button" at bounding box center [506, 142] width 8 height 8
click at [496, 159] on span "Add" at bounding box center [500, 158] width 15 height 8
click at [503, 139] on icon "button" at bounding box center [506, 142] width 8 height 8
click at [506, 158] on icon "button" at bounding box center [506, 158] width 8 height 8
click at [506, 158] on button "button" at bounding box center [506, 158] width 10 height 10
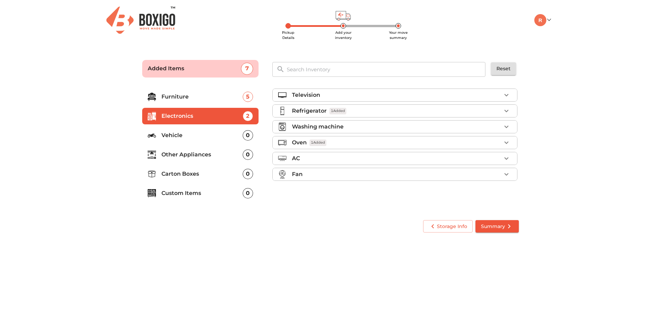
click at [202, 138] on p "Vehicle" at bounding box center [201, 135] width 81 height 8
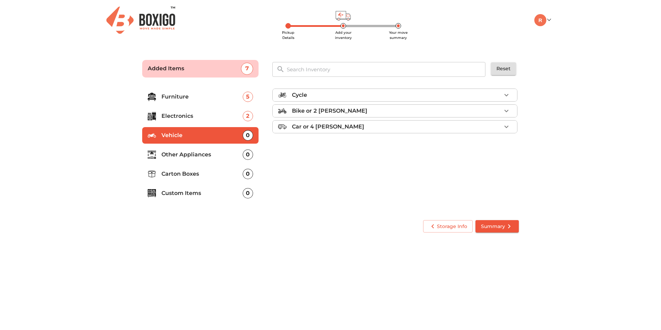
click at [196, 158] on p "Other Appliances" at bounding box center [201, 154] width 81 height 8
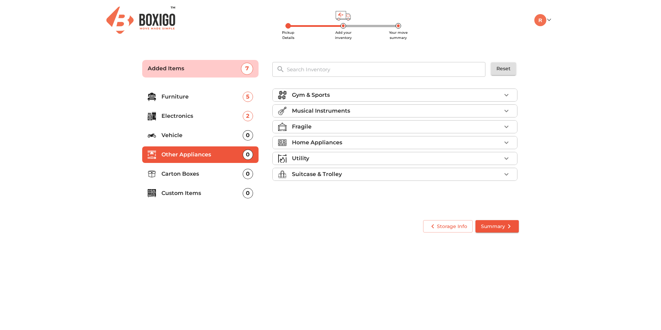
click at [324, 110] on p "Musical Instruments" at bounding box center [321, 111] width 58 height 8
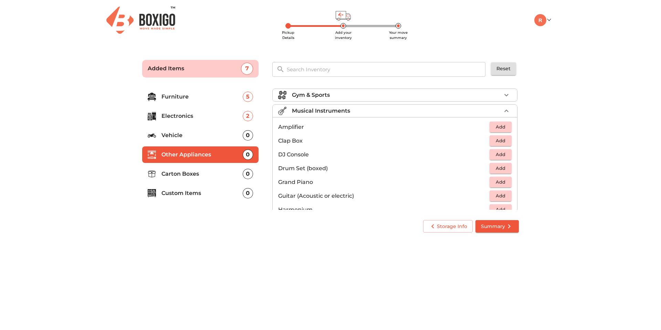
click at [364, 111] on div "Musical Instruments" at bounding box center [396, 111] width 209 height 8
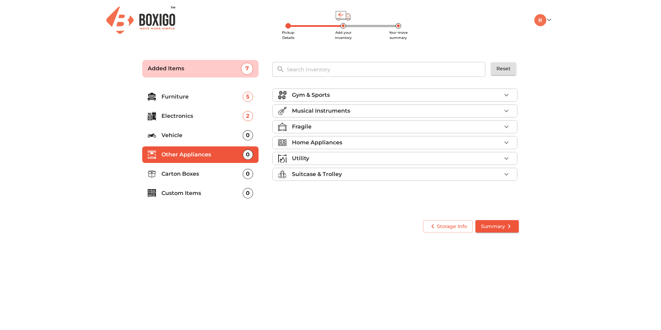
click at [325, 130] on div "Fragile" at bounding box center [396, 126] width 209 height 8
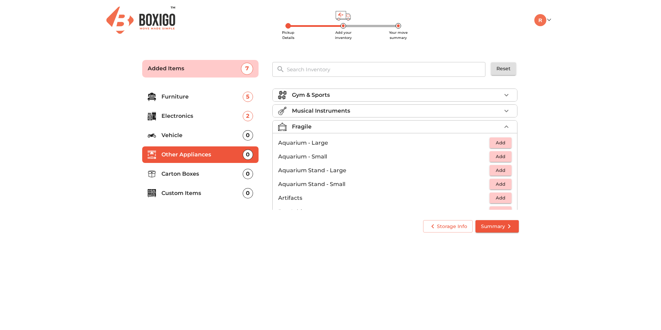
click at [326, 128] on div "Fragile" at bounding box center [396, 126] width 209 height 8
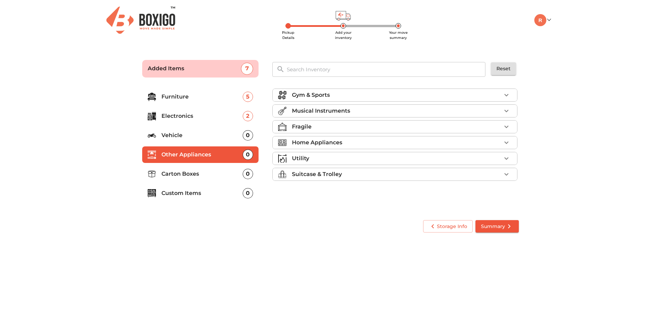
click at [325, 143] on p "Home Appliances" at bounding box center [317, 142] width 50 height 8
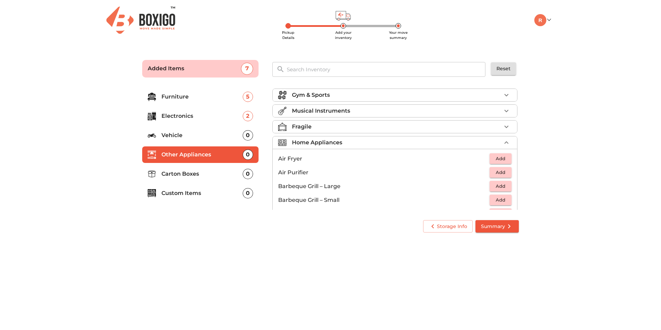
click at [324, 142] on p "Home Appliances" at bounding box center [317, 142] width 50 height 8
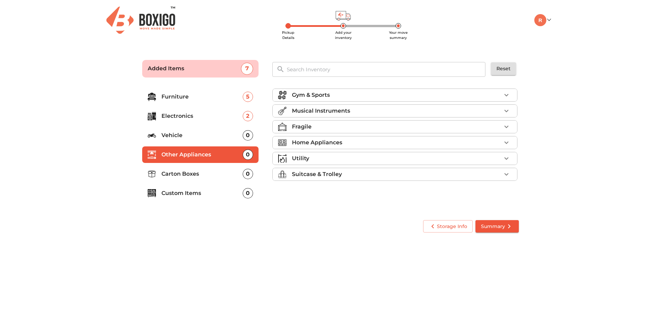
click at [304, 152] on li "Utility" at bounding box center [394, 158] width 244 height 12
click at [307, 154] on p "Utility" at bounding box center [300, 158] width 17 height 8
click at [202, 170] on p "Carton Boxes" at bounding box center [201, 174] width 81 height 8
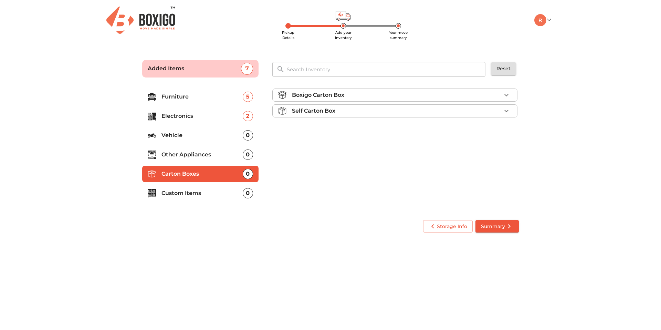
click at [390, 111] on div "Self Carton Box" at bounding box center [396, 111] width 209 height 8
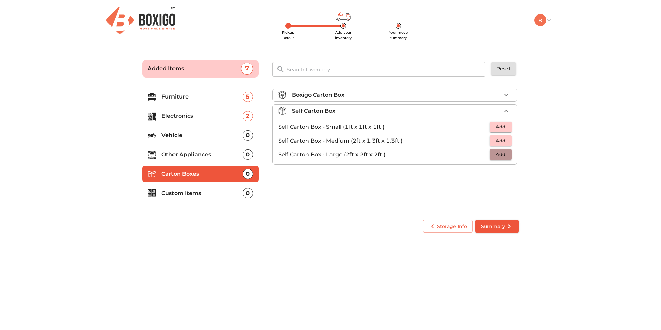
click at [500, 153] on span "Add" at bounding box center [500, 154] width 15 height 8
click at [502, 154] on icon "button" at bounding box center [506, 154] width 8 height 8
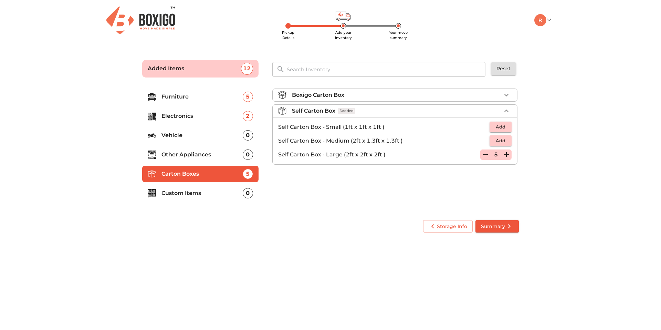
click at [485, 154] on icon "button" at bounding box center [485, 154] width 5 height 1
click at [500, 142] on span "Add" at bounding box center [500, 141] width 15 height 8
click at [503, 141] on icon "button" at bounding box center [506, 141] width 8 height 8
click at [482, 141] on icon "button" at bounding box center [485, 141] width 8 height 8
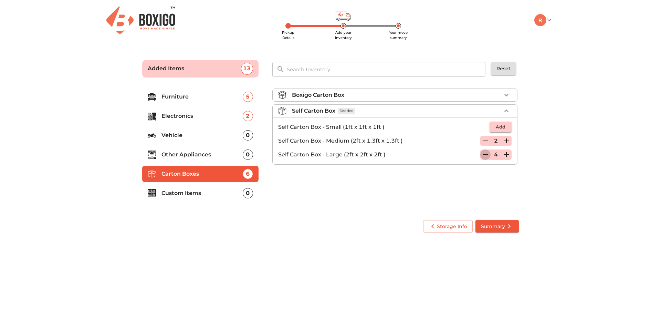
click at [485, 155] on icon "button" at bounding box center [485, 154] width 8 height 8
click at [503, 138] on icon "button" at bounding box center [506, 141] width 8 height 8
click at [507, 110] on icon "button" at bounding box center [506, 111] width 8 height 8
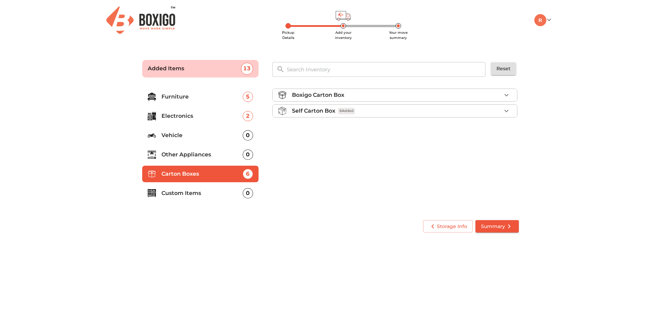
click at [499, 225] on span "Summary" at bounding box center [497, 226] width 32 height 9
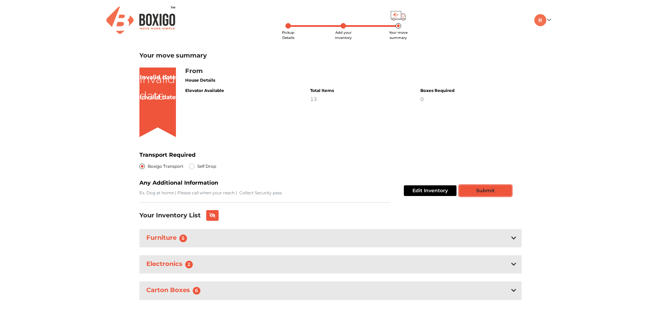
click at [467, 190] on button "Submit" at bounding box center [485, 190] width 52 height 11
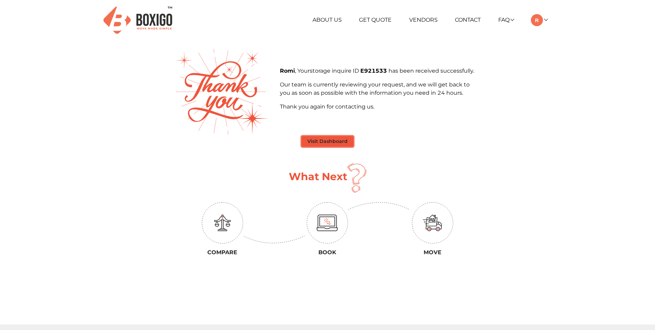
click at [332, 138] on button "Visit Dashboard" at bounding box center [328, 141] width 52 height 11
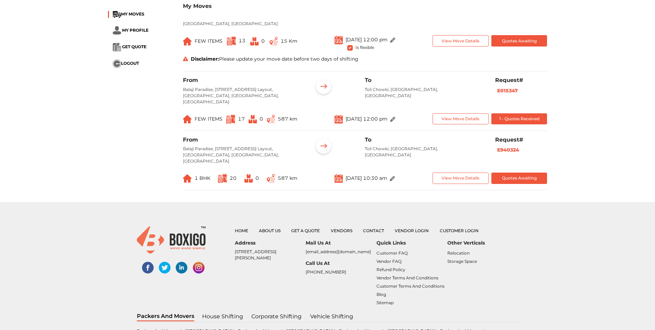
scroll to position [159, 0]
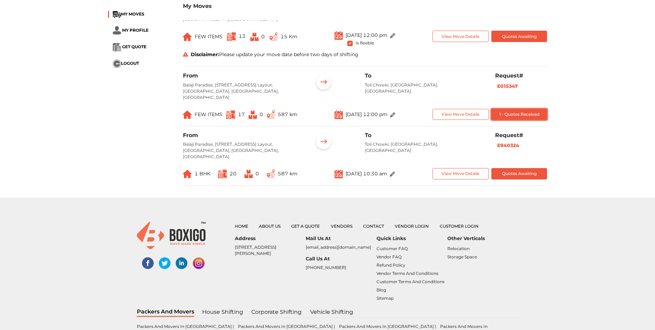
click at [516, 115] on button "1 - Quotes Received" at bounding box center [520, 114] width 56 height 11
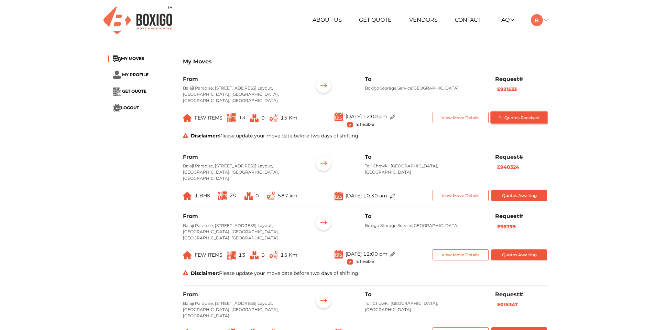
click at [524, 117] on button "1 - Quotes Received" at bounding box center [520, 117] width 56 height 11
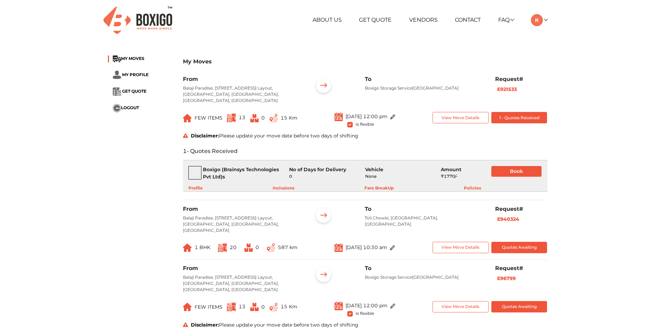
click at [232, 90] on p "Balaji Paradise, [STREET_ADDRESS] Layout, [GEOGRAPHIC_DATA], [GEOGRAPHIC_DATA],…" at bounding box center [243, 94] width 120 height 19
click at [377, 185] on div "Fare BreakUp" at bounding box center [379, 188] width 29 height 6
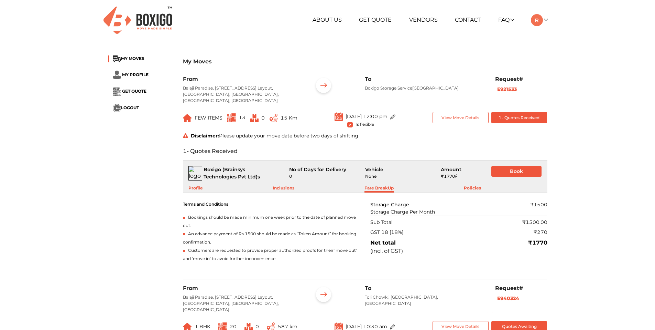
click at [385, 204] on div "Storage Charge" at bounding box center [403, 204] width 65 height 7
click at [386, 224] on div "Sub Total" at bounding box center [382, 221] width 22 height 7
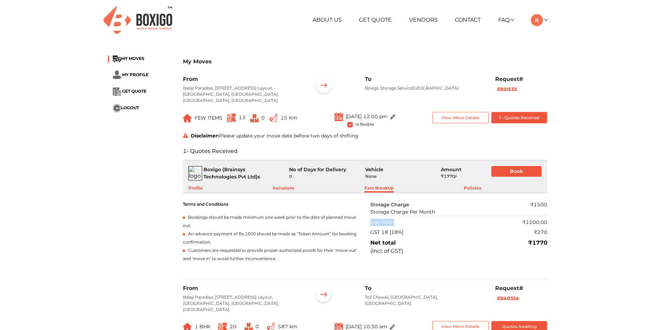
click at [386, 224] on div "Sub Total" at bounding box center [382, 221] width 22 height 7
click at [385, 235] on div "GST 18 [18%]" at bounding box center [387, 231] width 33 height 7
click at [258, 216] on span "Bookings should be made minimum one week prior to the date of planned move out." at bounding box center [269, 220] width 173 height 13
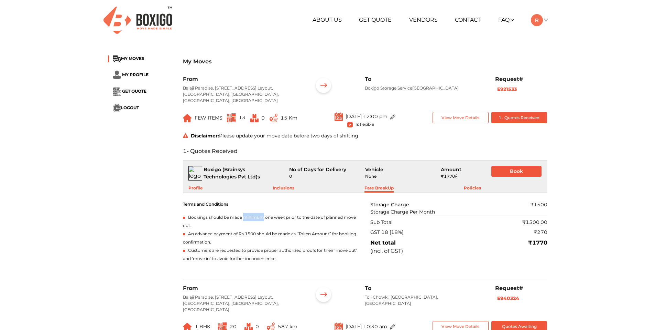
click at [258, 216] on span "Bookings should be made minimum one week prior to the date of planned move out." at bounding box center [269, 220] width 173 height 13
click at [238, 231] on span "An advance payment of Rs.1500 should be made as “Token Amount” for booking conf…" at bounding box center [270, 237] width 174 height 13
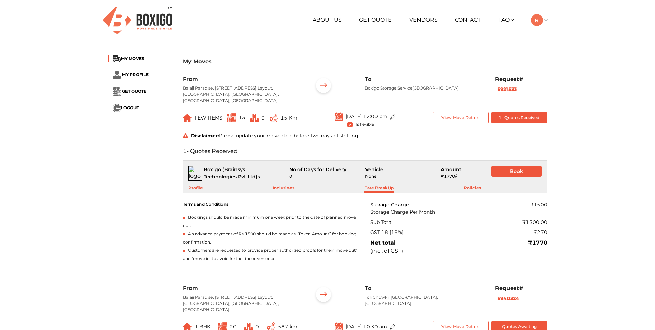
click at [220, 251] on span "Customers are requested to provide proper authorized proofs for their ‘move out…" at bounding box center [270, 253] width 174 height 13
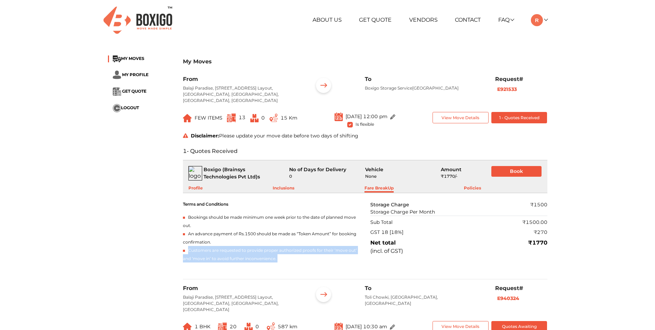
click at [220, 251] on span "Customers are requested to provide proper authorized proofs for their ‘move out…" at bounding box center [270, 253] width 174 height 13
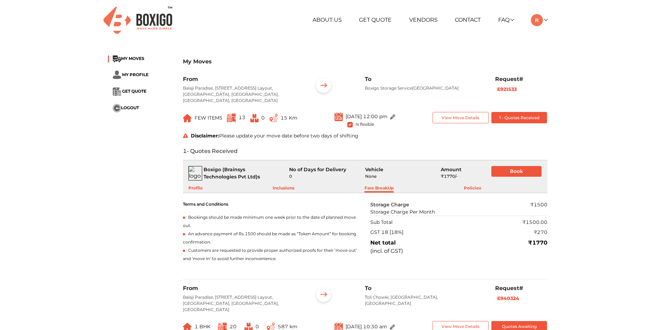
click at [238, 118] on span "13" at bounding box center [236, 118] width 19 height 12
click at [466, 116] on button "View Move Details" at bounding box center [461, 117] width 56 height 11
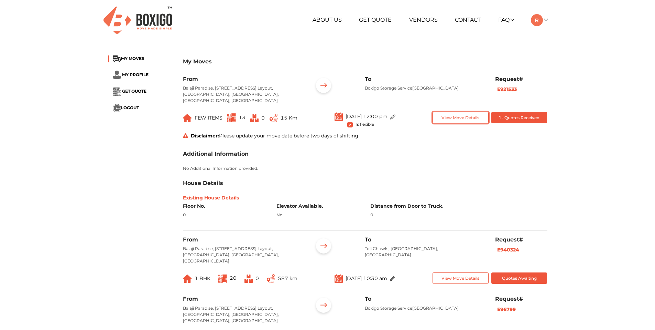
click at [457, 120] on button "View Move Details" at bounding box center [461, 117] width 56 height 11
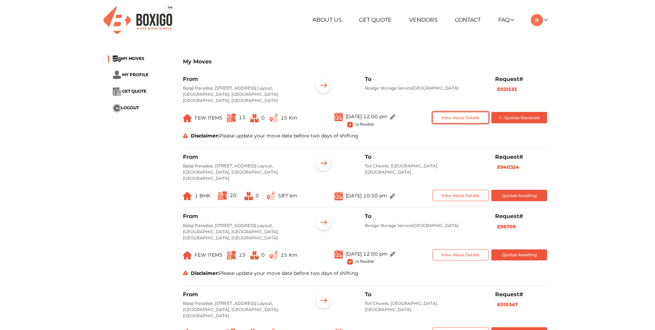
click at [462, 115] on button "View Move Details" at bounding box center [461, 117] width 56 height 11
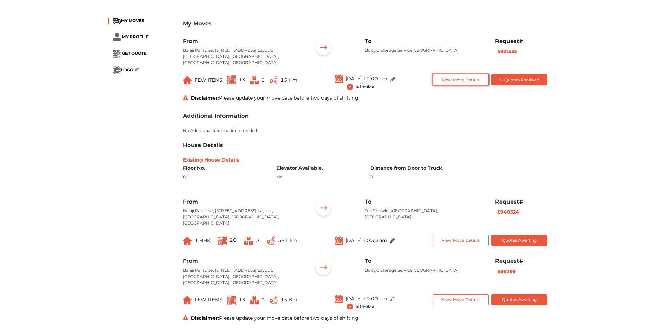
scroll to position [3, 0]
